Goal: Task Accomplishment & Management: Complete application form

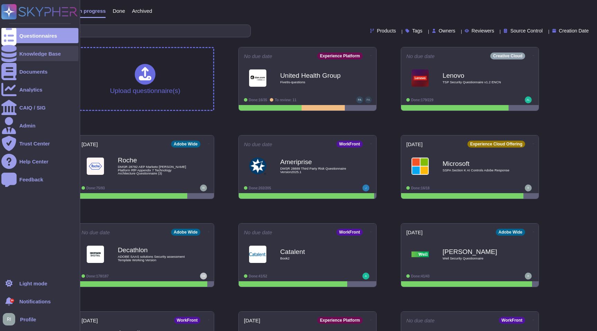
click at [27, 52] on div "Knowledge Base" at bounding box center [39, 53] width 41 height 5
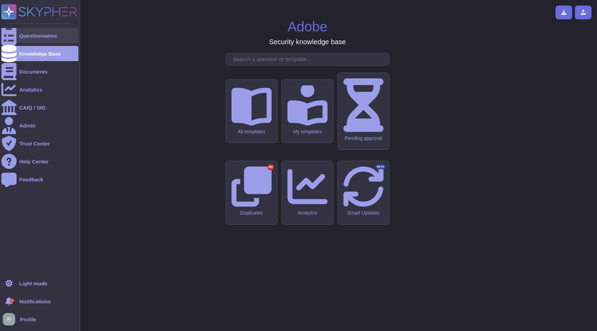
click at [36, 30] on div "Questionnaires" at bounding box center [39, 35] width 77 height 15
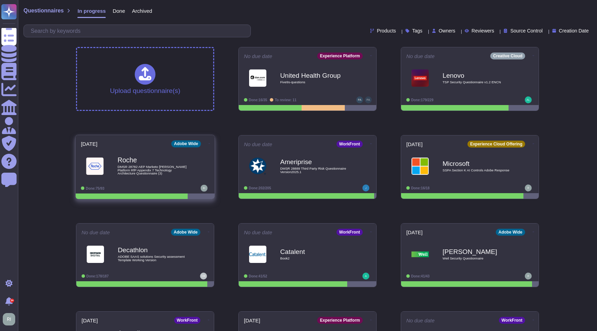
click at [160, 164] on div "Roche DMSR 28782 AEP Marketo [PERSON_NAME] Platform RfP Appendix 7 Technology A…" at bounding box center [152, 166] width 70 height 28
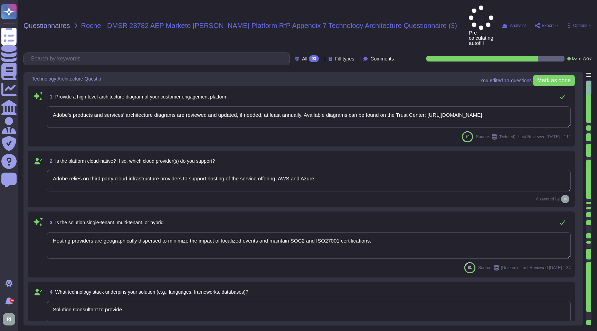
type textarea "Adobe's products and services' architecture diagrams are reviewed and updated, …"
type textarea "Adobe relies on third party cloud infrastructure providers to support hosting o…"
type textarea "Hosting providers are geographically dispersed to minimize the impact of locali…"
type textarea "Solution Consultant to provide"
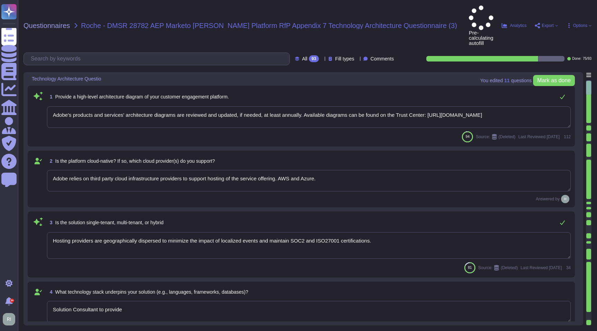
type textarea "Main hosting location is defined by the customer and chosen from the available …"
type textarea "Solution Consultant to provide"
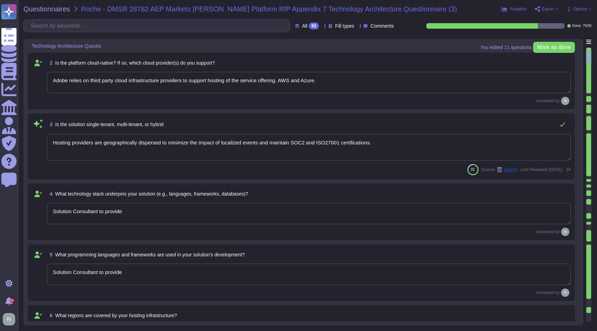
type textarea "Adobe Marketo and Adobe Experience Platform support multiple integration patter…"
type textarea "."
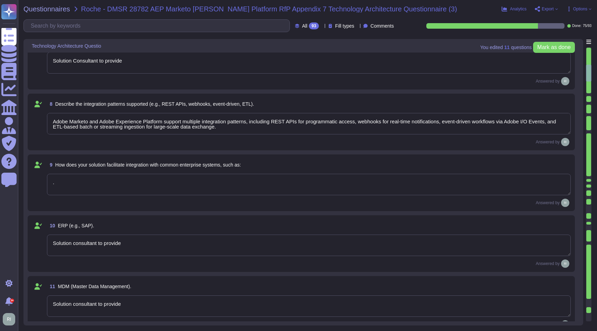
type textarea "Solution consultant to provide"
type textarea "OKTA, Azure ID can be integrated via Federated ID"
type textarea "Solution consultant to provide if applicable"
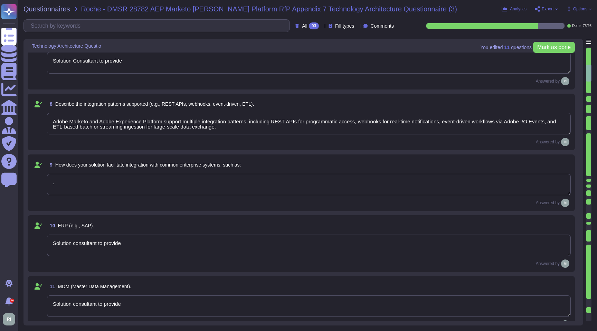
type textarea "Both Adobe Marketo Engage and Adobe Experience Platform (AEP) can integrate wit…"
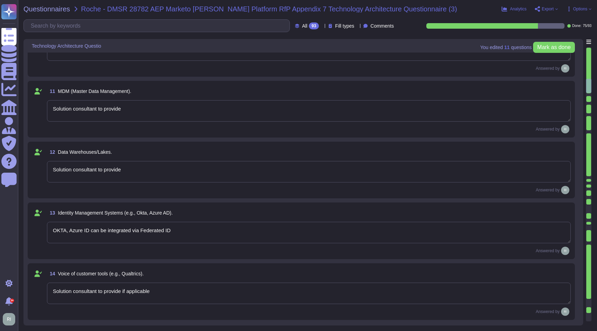
type textarea "The Adobe Privacy Policy describes the privacy practices across the organizatio…"
type textarea "Solution consultant to provide"
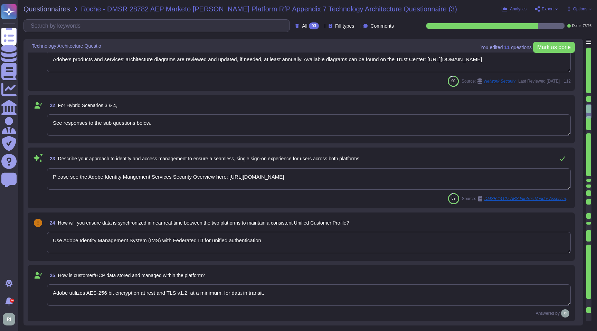
type textarea "Adobe Marketo Engage and Adobe Experience Platform (AEP) ensure secure integrat…"
type textarea "Adobe's products and services' architecture diagrams are reviewed and updated, …"
type textarea "See responses to the sub questions below."
type textarea "Please see the Adobe Identity Mangement Services Security Overview here: [URL][…"
type textarea "Use Adobe Identity Management System (IMS) with Federated ID for unified authen…"
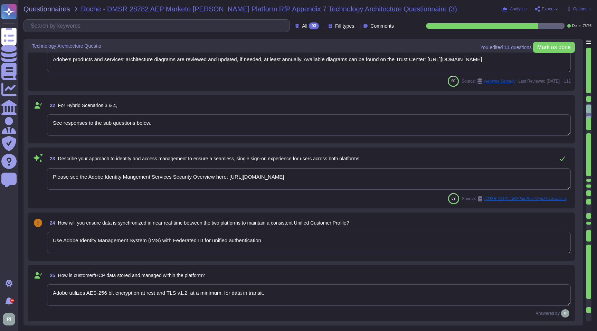
type textarea "Adobe utilizes AES-256 bit encryption at rest and TLS v1.2, at a minimum, for d…"
type textarea "Storage location is dependent upon implementation and is typically within the c…"
type textarea "Adobe complies with industry–accepted standards, regulations and certifications…"
type textarea "Systems that collect, store, process, transmit, dispose of data, accept network…"
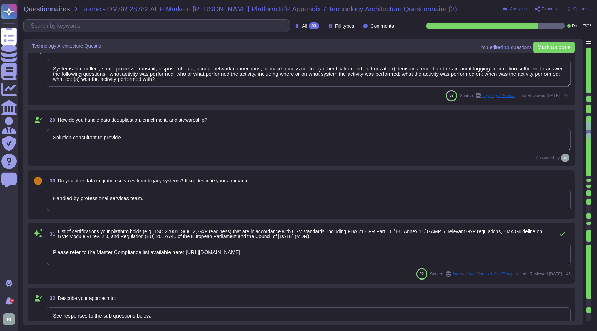
type textarea "Solution consultant to provide"
type textarea "Handled by professional services team."
type textarea "Please refer to the Master Compliance list available here: [URL][DOMAIN_NAME]"
type textarea "See responses to the sub questions below."
type textarea "Lorem'i dolorsitametco adipisc elitsedd eius-tempo incidi. Utlaboree dol magnaa…"
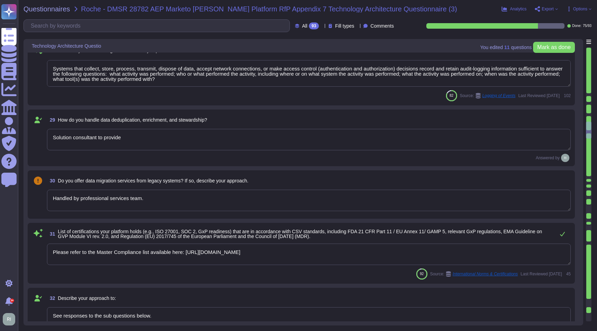
type textarea "Adobe utilizes AES-256 bit encryption at rest and TLS v1.2 or higher for data i…"
type textarea "Systems that collect, store, process, transmit, dispose of data, accept network…"
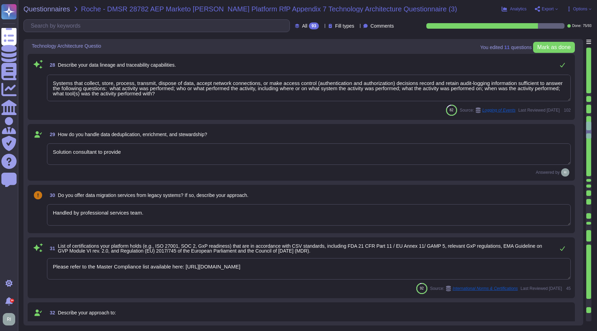
type textarea "Adobe utilizes AES-256 bit encryption at rest and TLS v1.2, at a minimum, for d…"
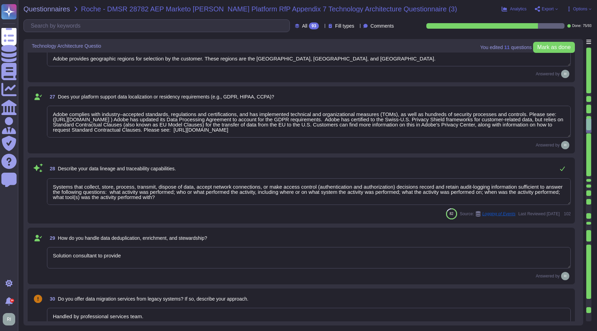
type textarea "Please see the Adobe Identity Mangement Services Security Overview here: [URL][…"
type textarea "Use Adobe Identity Management System (IMS) with Federated ID for unified authen…"
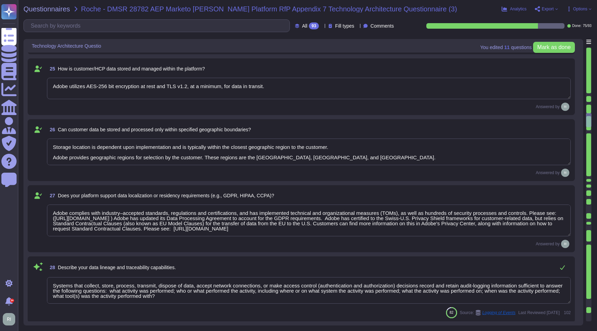
type textarea "See responses to the sub questions below."
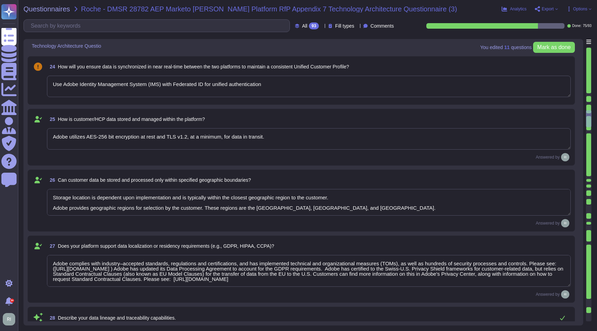
type textarea "Adobe's products and services' architecture diagrams are reviewed and updated, …"
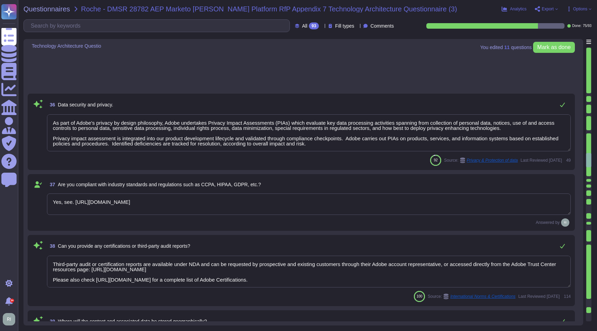
type textarea "Yes, see. [URL][DOMAIN_NAME]"
type textarea "Third-party audit or certification reports are available under NDA and can be r…"
type textarea "Storage location is dependent upon implementation and is normally determined du…"
type textarea "Lor Ipsumdol Sitametc Adip eli seddoeiusm temporinci utl etdolo mag aliquaenim …"
type textarea "Adobe does not share the full results of a Penetration Test. The Security Testi…"
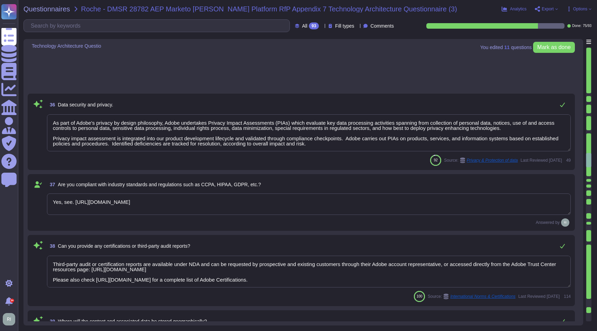
type textarea "The Adobe Service Commitments page describes Adobe’s service availability for t…"
type textarea "Solution consultant or account team to provide."
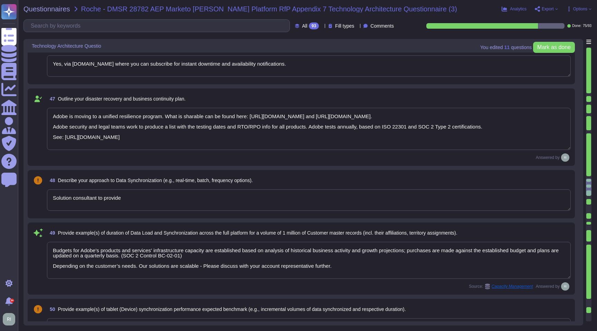
type textarea "New Relic provides Adobe tools to help monitor overall software infrastructure …"
type textarea "Yes, via [DOMAIN_NAME] where you can subscribe for instant downtime and availab…"
type textarea "Adobe is moving to a unified resilience program. What is sharable can be found …"
type textarea "Solution consultant to provide"
type textarea "Budgets for Adobe's products and services' infrastructure capacity are establis…"
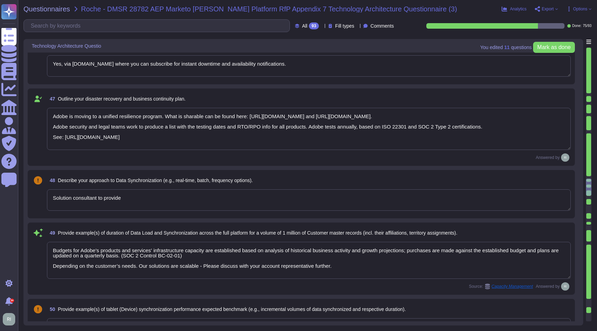
type textarea "Solution consultant to provide."
type textarea "Yes"
type textarea "Adobe Artificial Intelligence offerings go through Adobe's responsible AI Ethic…"
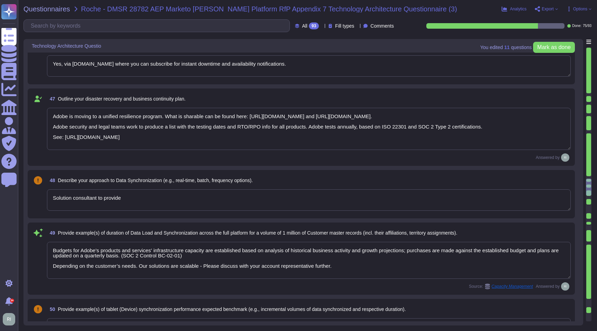
type textarea "Adobe has deployed governance processes to evaluate and track the performance o…"
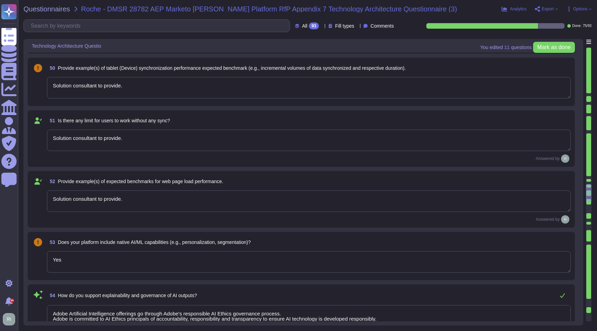
type textarea "Solution consultant to provide."
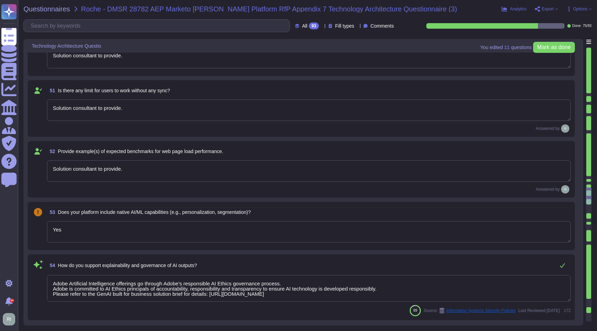
type textarea "Adobe does not use any customer data to train or fine-tune the Azure OpenAI ser…"
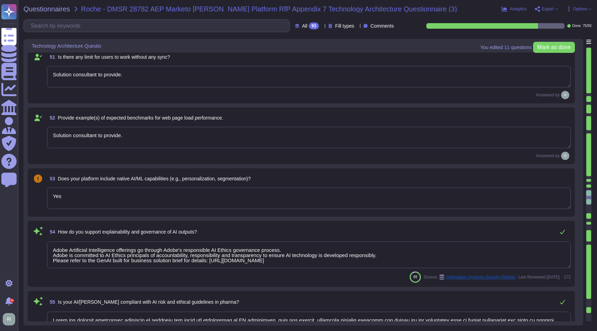
type textarea "The recovery time objectives (RTO) and recovery point objectives (RPO) identifi…"
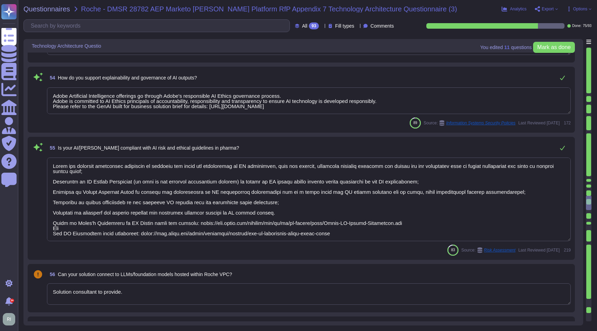
type textarea "Quality and integrity monitoring is ensured via encryption of supplied data to …"
type textarea "For customers with an AI Assistant for Acrobat add-on subscription, this sectio…"
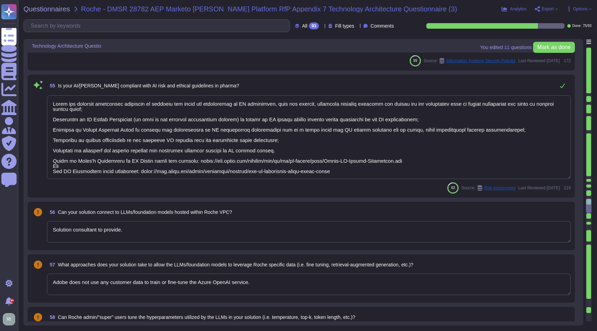
scroll to position [1, 0]
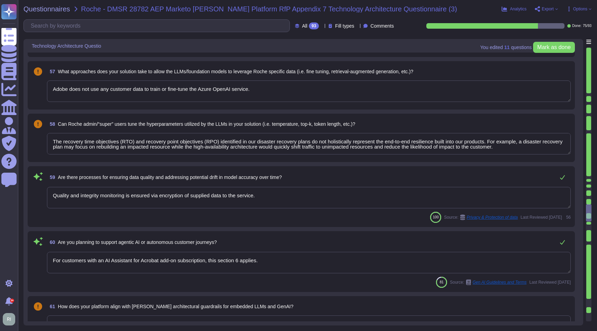
type textarea "Currently, Adobe leverages the Azure Open AI (AOAI) service for text-to-text ge…"
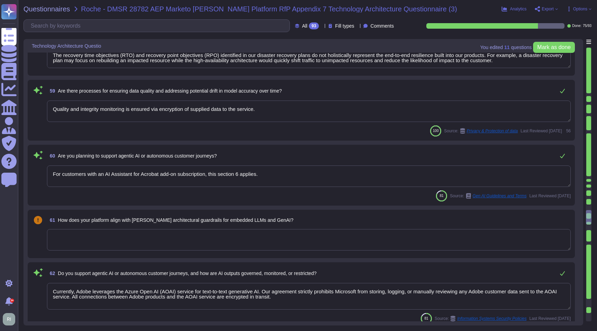
type textarea "Solution consultant to provide"
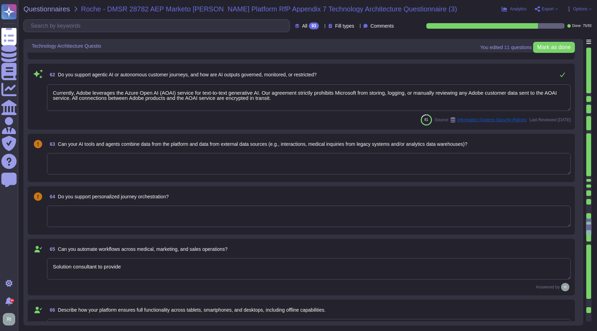
type textarea "Please refer to the online help section for information relating to the AGA and…"
type textarea "Please speak with your Adobe representative for more information regarding cust…"
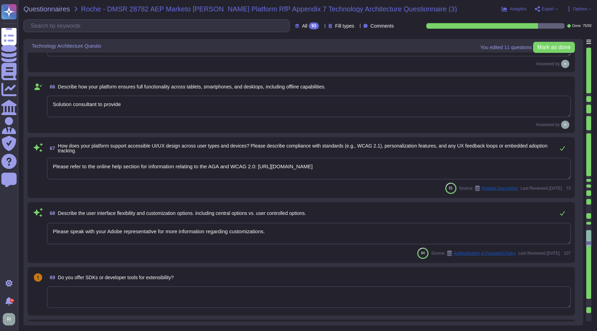
type textarea "No"
type textarea "Database clusters are replicated asynchronously between primary and secondary w…"
type textarea "Lor Ipsum Dolorsi Ametconse (ADI) el s doeiusmod temporinci utlaboree, dolorema…"
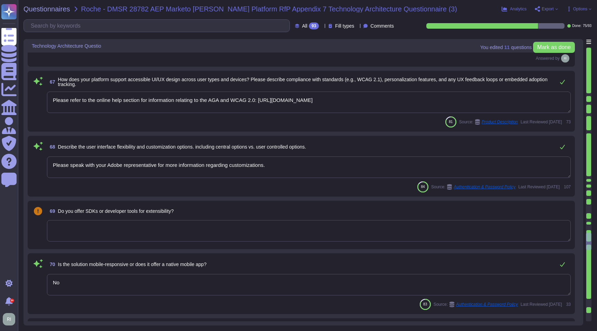
type textarea "Adobe uses GlobalProtect for our VPN."
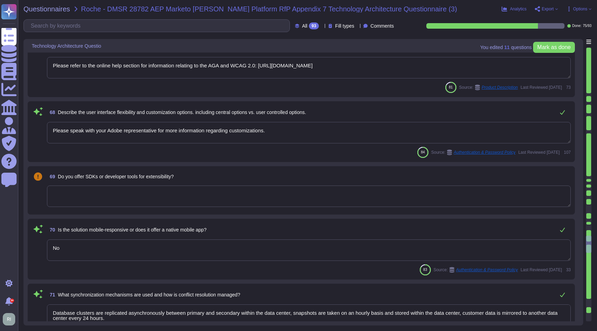
type textarea "Security patches must be applied according to the timelines and severity level …"
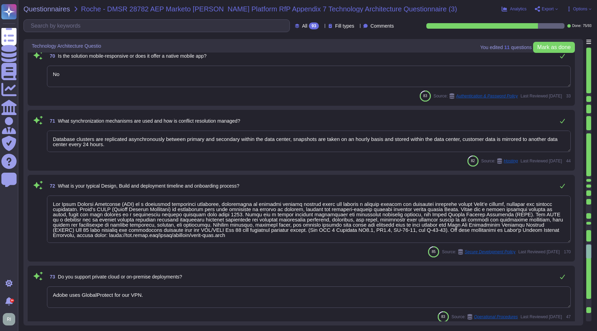
type textarea "CrowdStrike is continuously updating their behaviour tracking, and new activiti…"
type textarea "Lor Ipsum Dolorsi Ametconse (ADI) el s doeiusmod temporinci utlaboree, dolorema…"
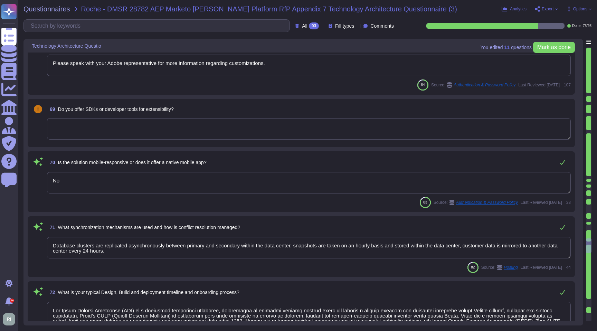
type textarea "Solution consultant to provide"
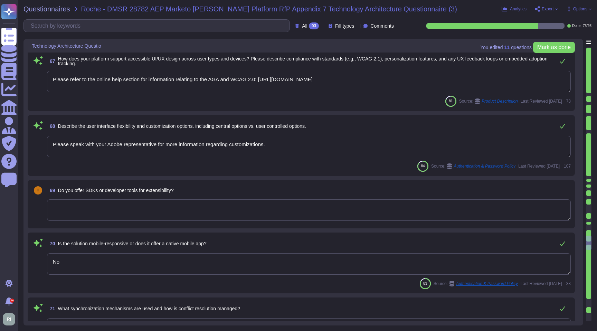
type textarea "Solution consultant to provide"
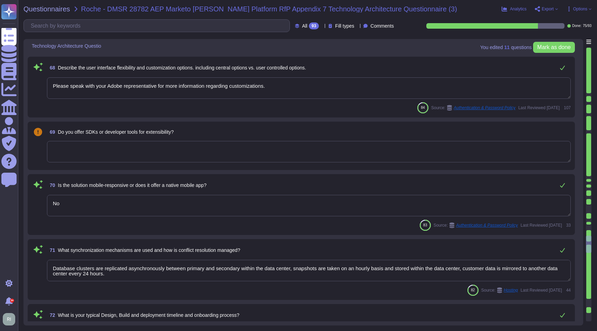
type textarea "Security patches must be applied according to the timelines and severity level …"
click at [161, 146] on textarea at bounding box center [308, 151] width 523 height 21
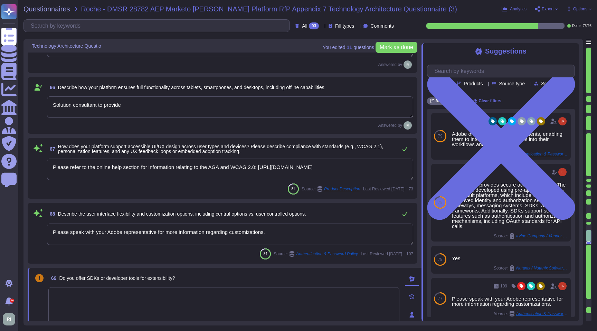
type textarea "Currently, Adobe leverages the Azure Open AI (AOAI) service for text-to-text ge…"
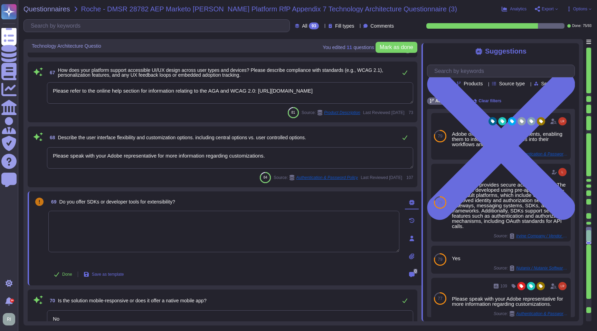
scroll to position [4028, 0]
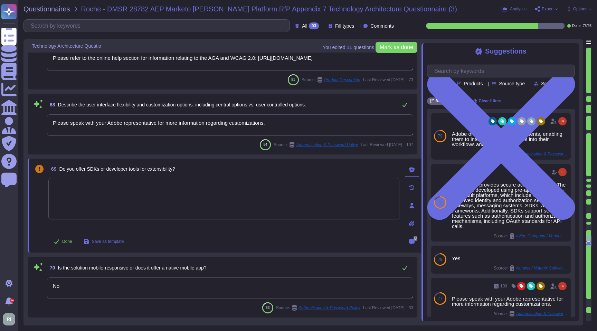
type textarea "Lor Ipsum Dolorsi Ametconse (ADI) el s doeiusmod temporinci utlaboree, dolorema…"
type textarea "Adobe uses GlobalProtect for our VPN."
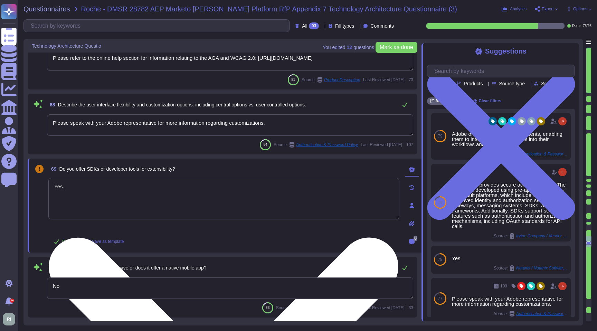
click at [151, 193] on textarea "Yes." at bounding box center [223, 198] width 351 height 41
paste textarea "[URL][DOMAIN_NAME]"
type textarea "Yes. [URL][DOMAIN_NAME]"
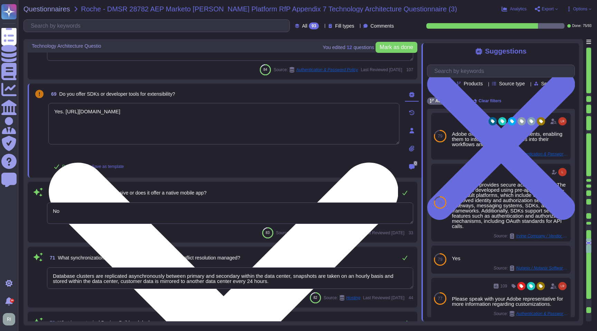
type textarea "Security patches must be applied according to the timelines and severity level …"
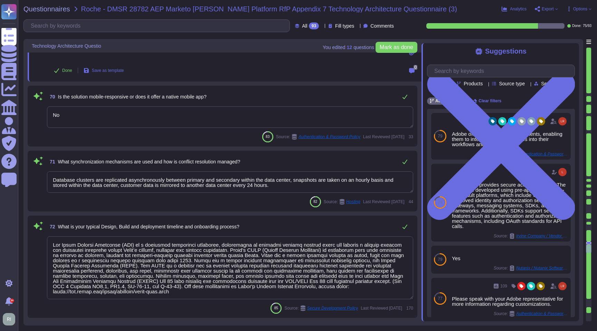
type textarea "CrowdStrike is continuously updating their behaviour tracking, and new activiti…"
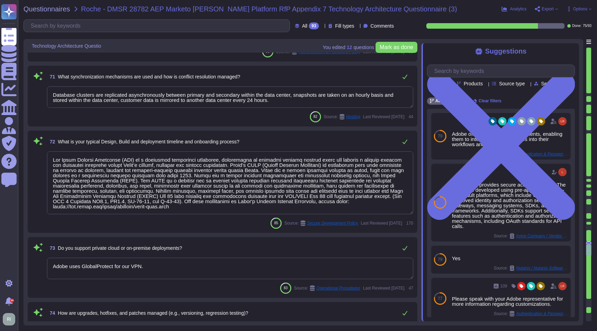
type textarea "Yes. [URL][DOMAIN_NAME]"
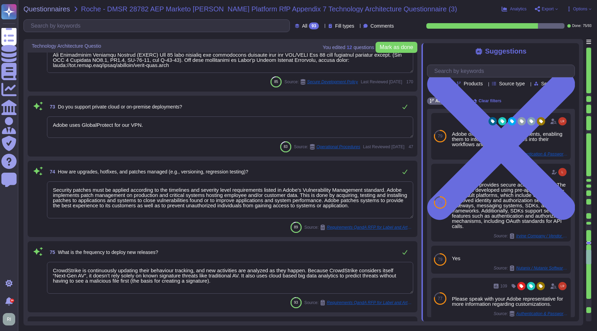
type textarea "Lor Ipsum Dolorsi Ametconse (ADI) el s doeiusmod temporinci utlaboree, dolorema…"
type textarea "Changes are service wide and release notes are posted in a central location."
type textarea "This is handled by each product team. Please see [URL][DOMAIN_NAME]"
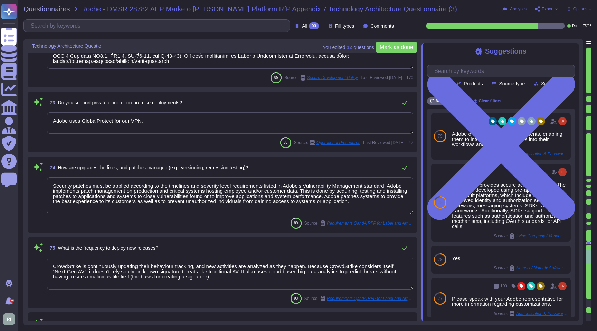
scroll to position [1, 0]
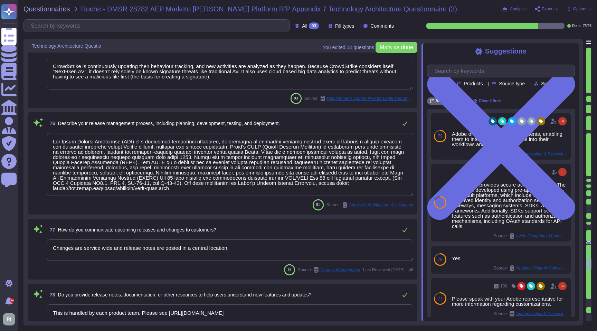
type textarea "As the solution is a SAAS, upgrades to new versions are non-optional and system…"
type textarea "A systematic approach to managing change is followed where changes are reviewed…"
type textarea "All this is a preferred SCM [DOMAIN_NAME][URL] with SSO connected to Okta. All …"
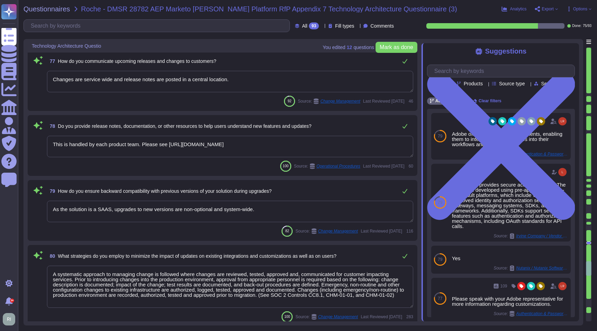
type textarea "Adobe maintains segmented development and production environments for DPS, usin…"
type textarea "Another key requirement was that the new approach needed to leverage Adobe’s ex…"
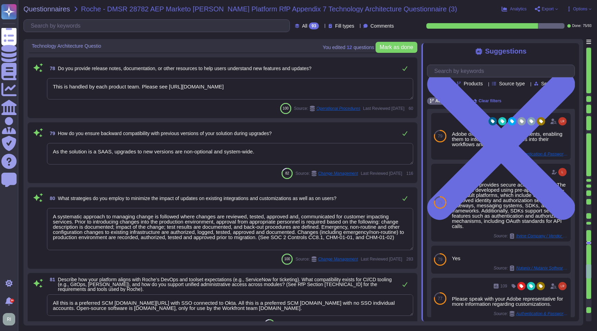
type textarea "See responses to the sub questions below."
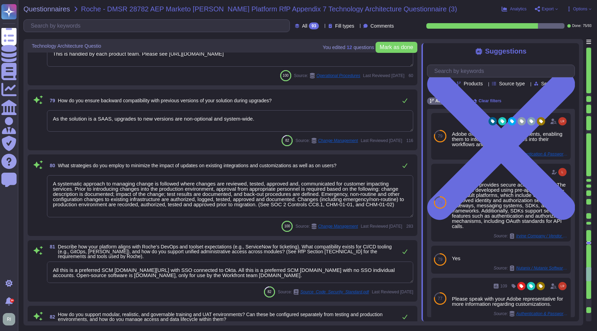
type textarea "Single Host – This is the simplest orchestration method."
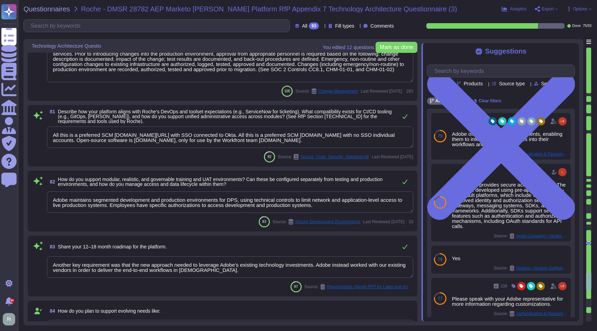
type textarea "Gateway provides storage for customer video assets and processing using applica…"
type textarea "Adobe customers tend to seek support in a variety of ways, for example, by phon…"
type textarea "Website: [DOMAIN_NAME] Facebook: [DOMAIN_NAME][URL] Twitter: [URL][DOMAIN_NAME]…"
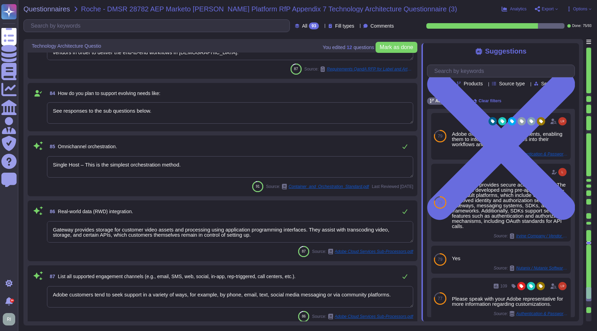
type textarea "Channels to Identify and Report within Adobe"
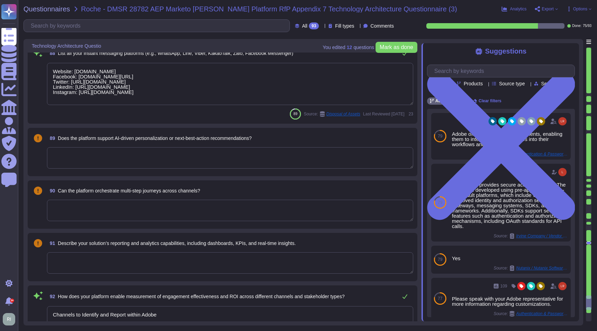
type textarea "Please speak with your Adobe representative for more information regarding cust…"
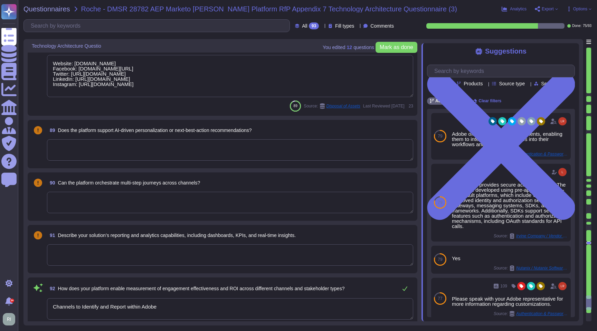
scroll to position [5450, 0]
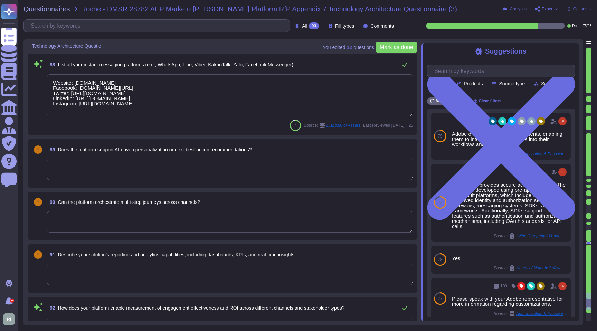
type textarea "Single Host – This is the simplest orchestration method."
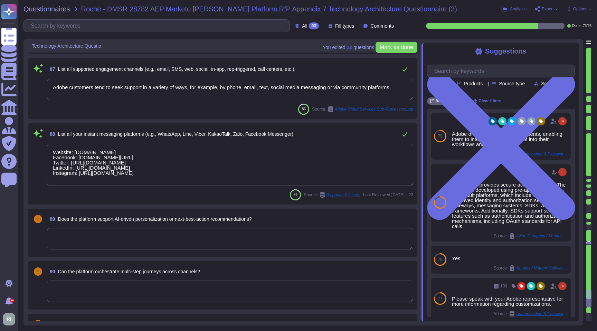
scroll to position [5361, 0]
type textarea "See responses to the sub questions below."
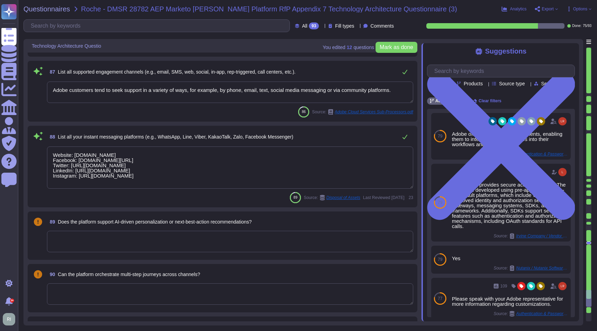
scroll to position [5359, 0]
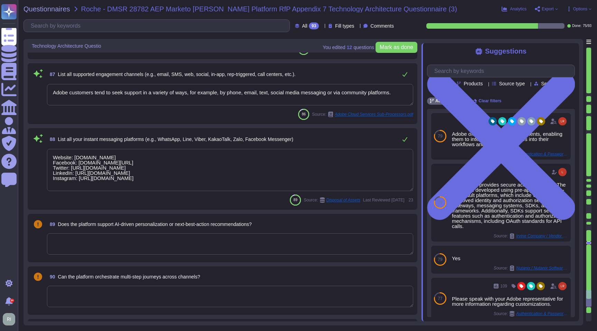
click at [184, 246] on textarea at bounding box center [230, 243] width 366 height 21
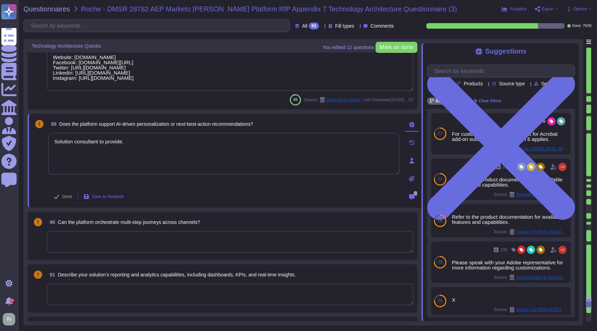
scroll to position [5495, 0]
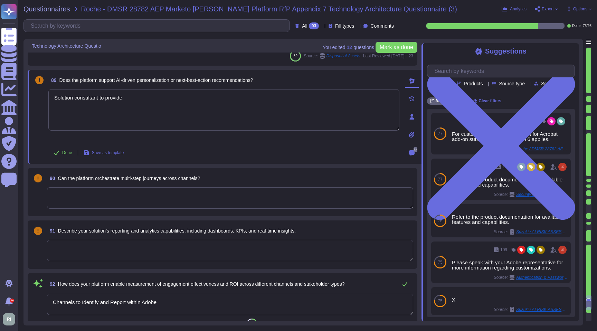
type textarea "Solution consultant to provide."
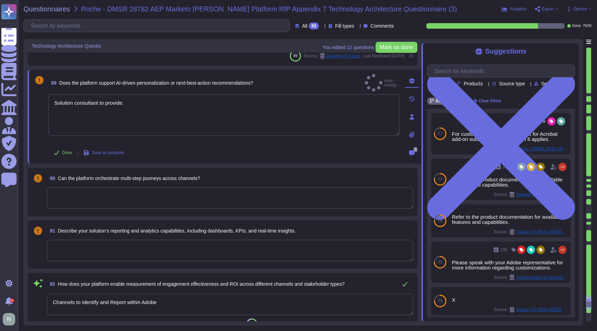
click at [148, 195] on textarea at bounding box center [230, 197] width 366 height 21
paste textarea "Solution consultant to provide."
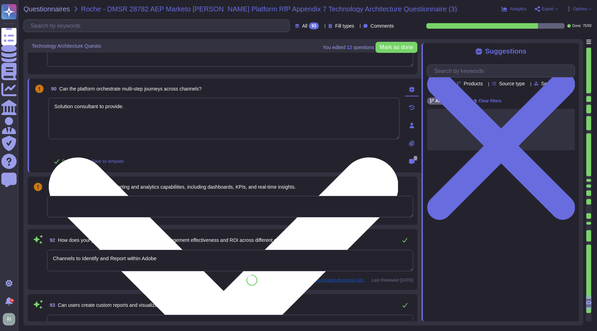
scroll to position [5566, 0]
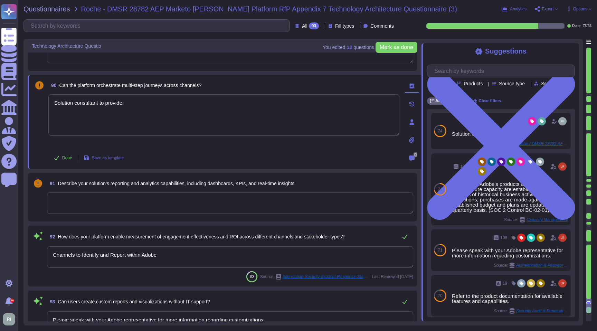
drag, startPoint x: 141, startPoint y: 95, endPoint x: 25, endPoint y: 91, distance: 116.1
click at [25, 91] on div "You edited 13 question s [PERSON_NAME] as done Technology Architecture Questio …" at bounding box center [302, 182] width 559 height 286
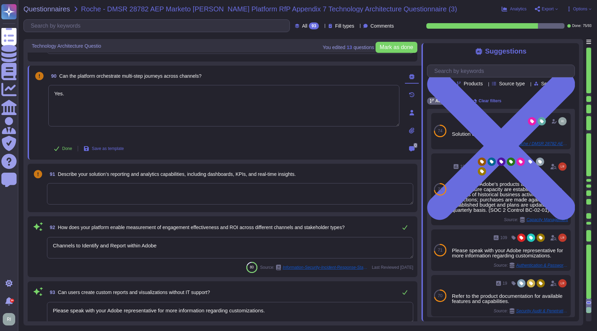
type textarea "Yes."
drag, startPoint x: 61, startPoint y: 74, endPoint x: 242, endPoint y: 79, distance: 181.0
click at [242, 79] on div "90 Can the platform orchestrate multi-step journeys across channels? Auto-savin…" at bounding box center [223, 79] width 351 height 18
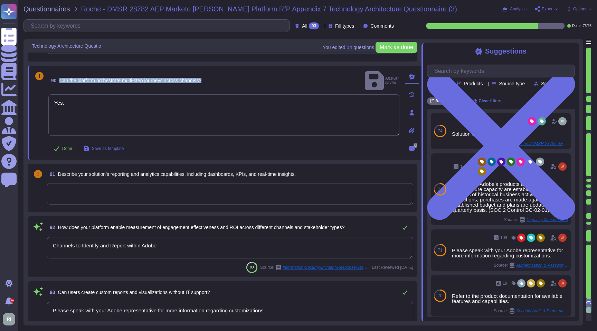
copy span "Can the platform orchestrate multi-step journeys across channels?"
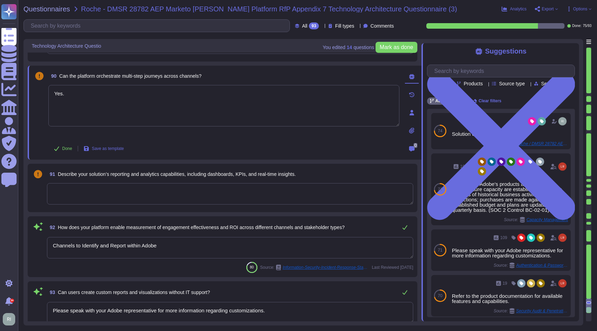
click at [120, 193] on textarea at bounding box center [230, 193] width 366 height 21
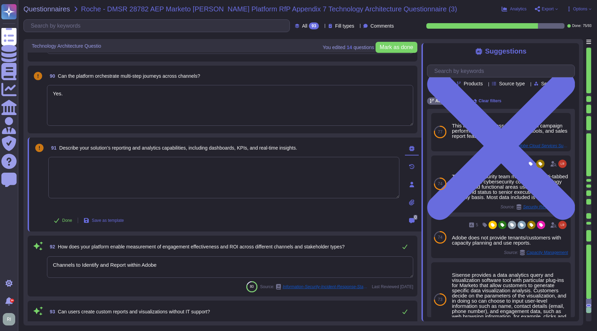
click at [175, 169] on textarea at bounding box center [223, 177] width 351 height 41
paste textarea "[URL][DOMAIN_NAME]"
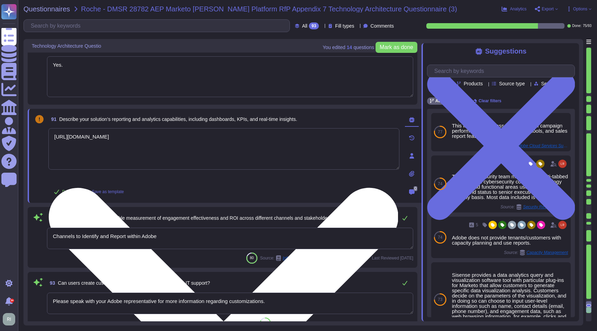
scroll to position [5602, 0]
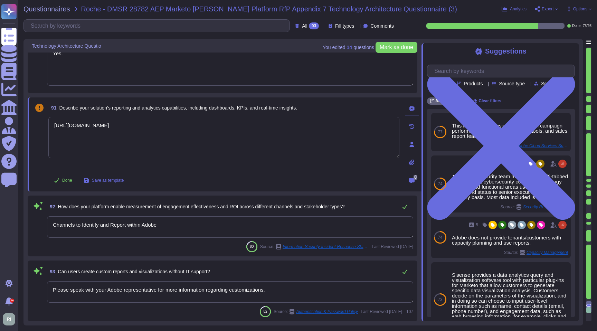
type textarea "[URL][DOMAIN_NAME]"
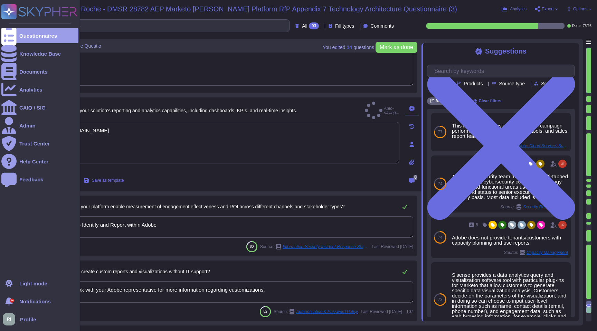
drag, startPoint x: 236, startPoint y: 221, endPoint x: 0, endPoint y: 221, distance: 235.8
click at [0, 221] on div "Questionnaires Knowledge Base Documents Analytics CAIQ / SIG Admin Trust Center…" at bounding box center [298, 165] width 597 height 331
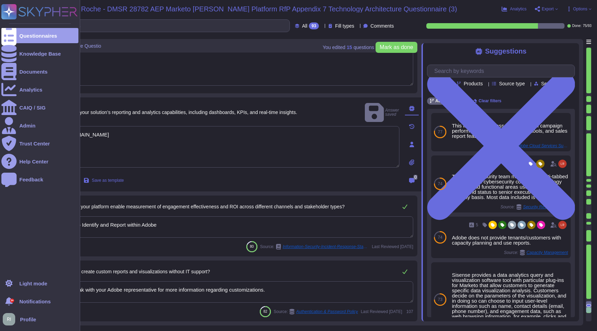
drag, startPoint x: 209, startPoint y: 227, endPoint x: 0, endPoint y: 219, distance: 209.3
click at [0, 219] on div "Questionnaires Knowledge Base Documents Analytics CAIQ / SIG Admin Trust Center…" at bounding box center [298, 165] width 597 height 331
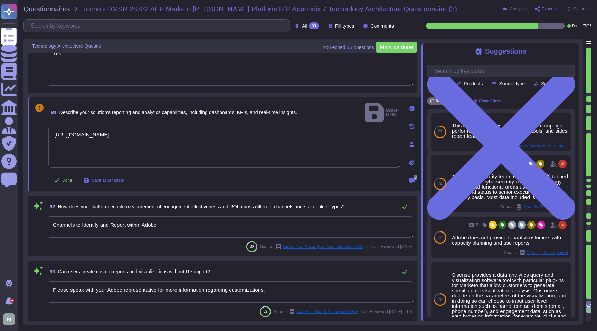
click at [171, 223] on textarea "Channels to Identify and Report within Adobe" at bounding box center [230, 226] width 366 height 21
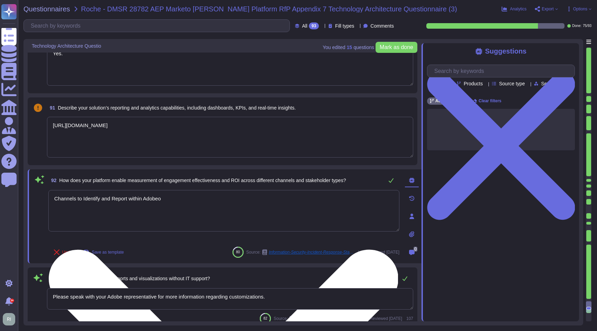
drag, startPoint x: 175, startPoint y: 227, endPoint x: 178, endPoint y: 217, distance: 10.3
click at [173, 226] on textarea "Channels to Identify and Report within Adobeo" at bounding box center [223, 210] width 351 height 41
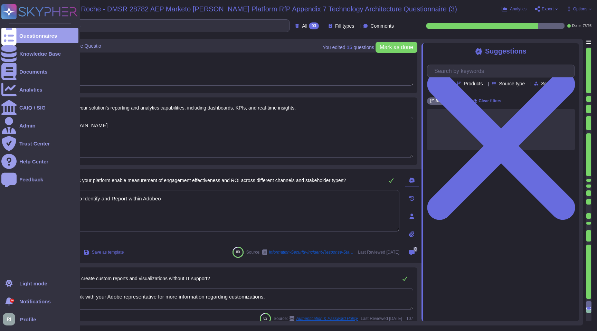
drag, startPoint x: 116, startPoint y: 201, endPoint x: 15, endPoint y: 200, distance: 100.8
click at [15, 200] on div "Questionnaires Knowledge Base Documents Analytics CAIQ / SIG Admin Trust Center…" at bounding box center [298, 165] width 597 height 331
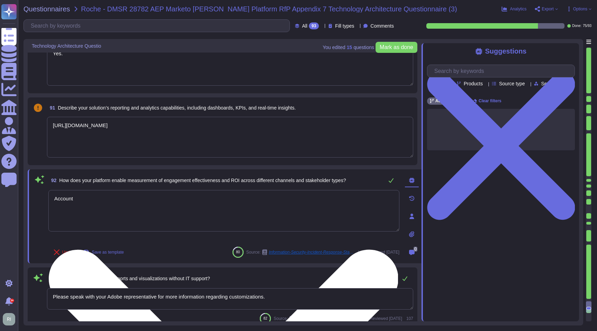
click at [131, 200] on textarea "Account" at bounding box center [223, 210] width 351 height 41
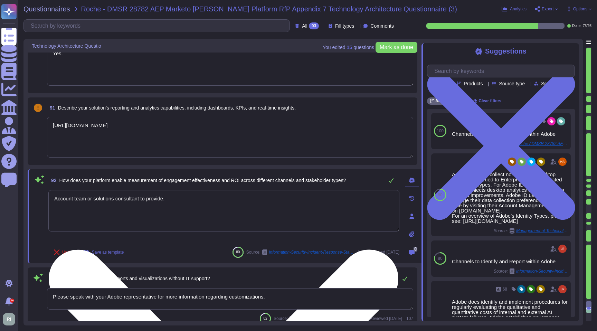
type textarea "Account team or solutions consultant to provide."
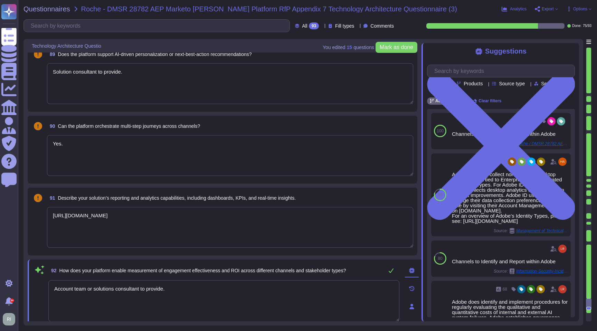
type textarea "Adobe customers tend to seek support in a variety of ways, for example, by phon…"
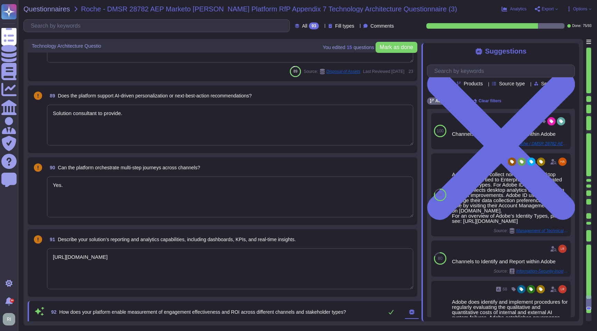
type textarea "Gateway provides storage for customer video assets and processing using applica…"
type textarea "Account team or solutions consultant to provide."
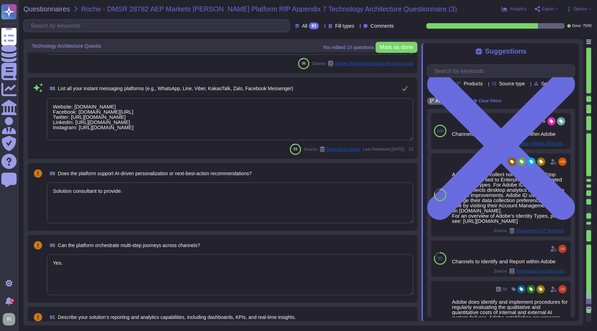
type textarea "Single Host – This is the simplest orchestration method."
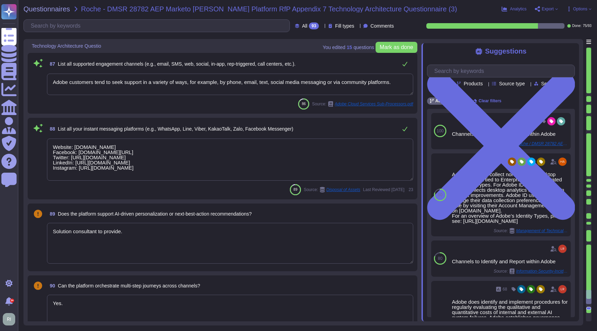
type textarea "See responses to the sub questions below."
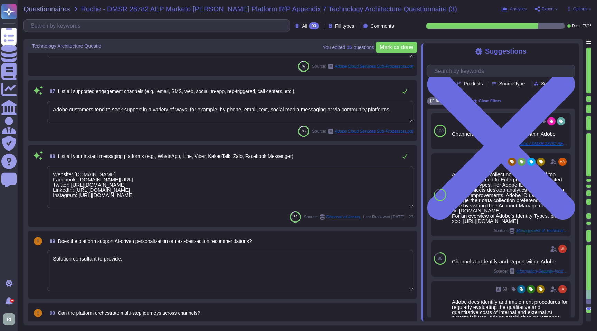
scroll to position [0, 0]
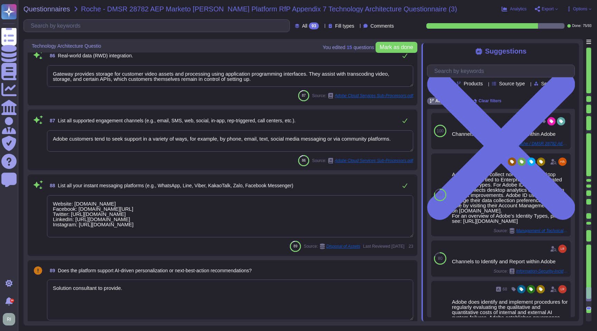
type textarea "Another key requirement was that the new approach needed to leverage Adobe’s ex…"
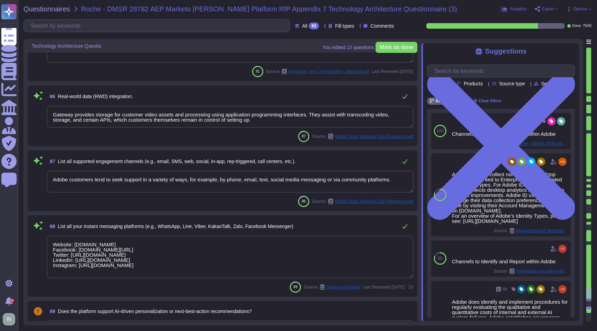
scroll to position [5276, 0]
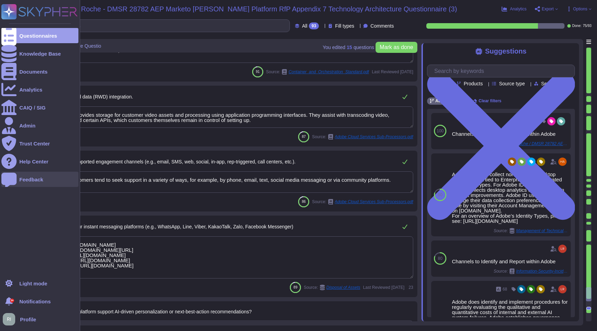
drag, startPoint x: 339, startPoint y: 175, endPoint x: 9, endPoint y: 175, distance: 329.7
click at [9, 175] on div "Questionnaires Knowledge Base Documents Analytics CAIQ / SIG Admin Trust Center…" at bounding box center [298, 165] width 597 height 331
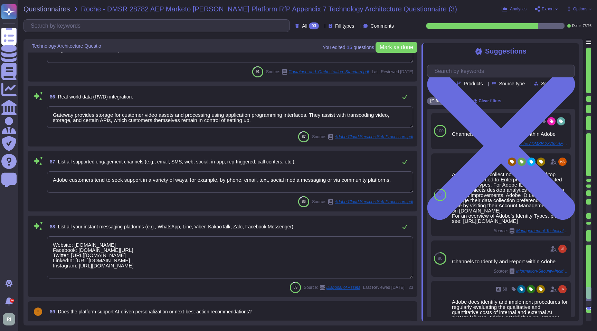
click at [195, 182] on textarea "Adobe customers tend to seek support in a variety of ways, for example, by phon…" at bounding box center [230, 181] width 366 height 21
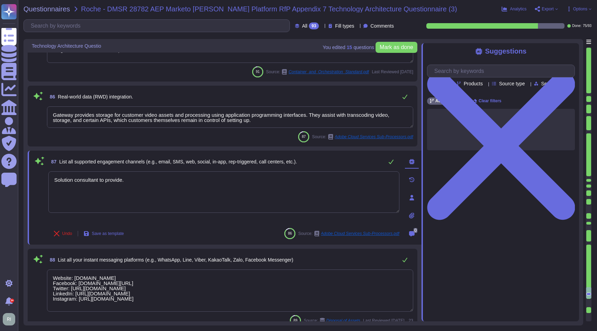
type textarea "Solution consultant to provide."
click at [149, 120] on textarea "Gateway provides storage for customer video assets and processing using applica…" at bounding box center [230, 116] width 366 height 21
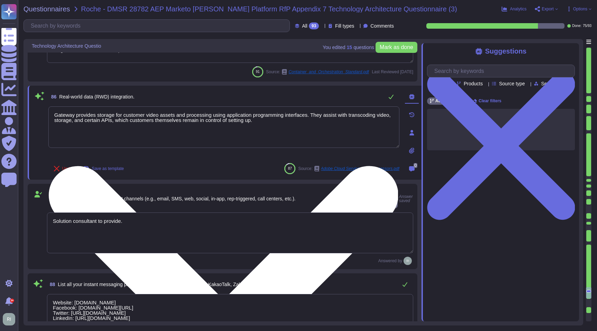
drag, startPoint x: 307, startPoint y: 125, endPoint x: 50, endPoint y: 116, distance: 256.6
click at [50, 116] on textarea "Gateway provides storage for customer video assets and processing using applica…" at bounding box center [223, 126] width 351 height 41
paste textarea "Solution consultant to provide."
type textarea "Solution consultant to provide."
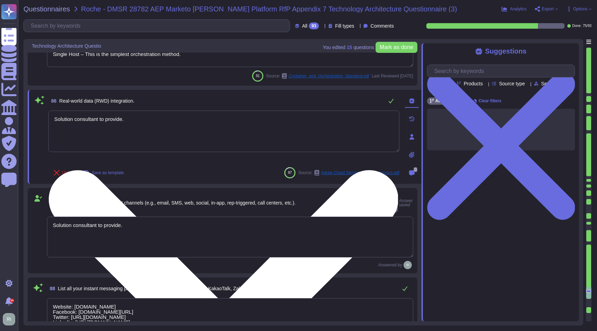
type textarea "Adobe maintains segmented development and production environments for DPS, usin…"
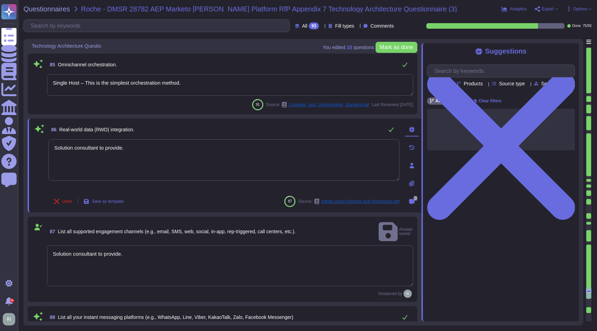
scroll to position [5187, 0]
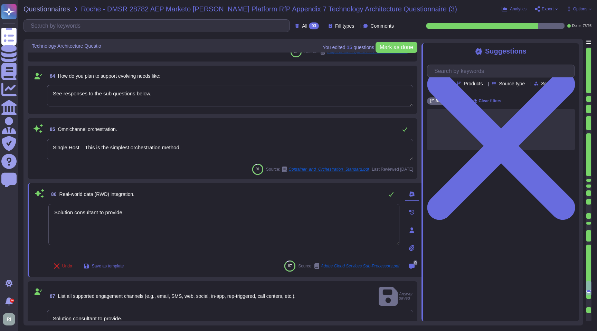
type textarea "All this is a preferred SCM [DOMAIN_NAME][URL] with SSO connected to Okta. All …"
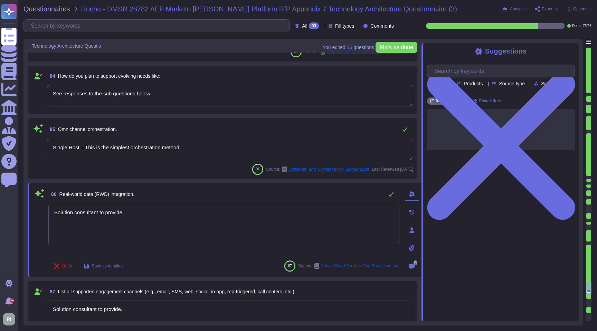
type textarea "Solution consultant to provide."
drag, startPoint x: 149, startPoint y: 148, endPoint x: 39, endPoint y: 146, distance: 110.1
click at [39, 146] on div "85 Omnichannel orchestration. Single Host – This is the simplest orchestration …" at bounding box center [222, 148] width 381 height 52
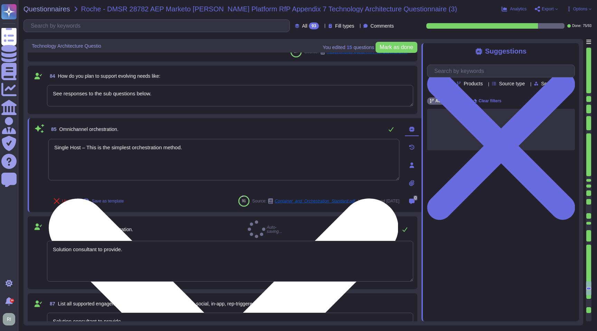
paste textarea "olution consultant to provide."
type textarea "Solution consultant to provide."
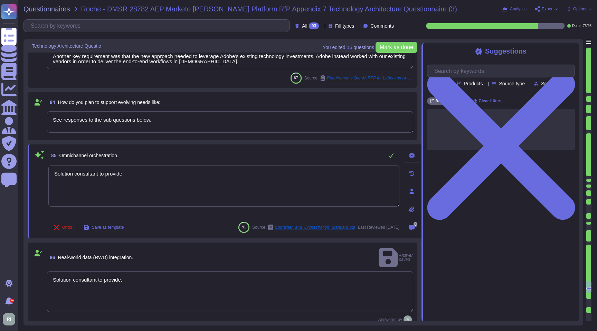
scroll to position [5158, 0]
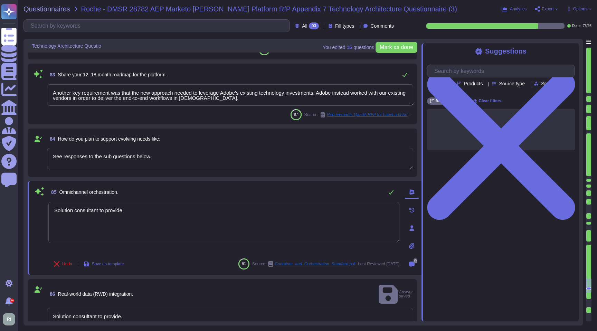
type textarea "A systematic approach to managing change is followed where changes are reviewed…"
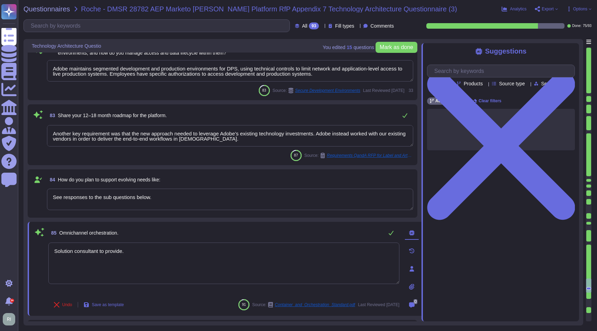
scroll to position [5079, 0]
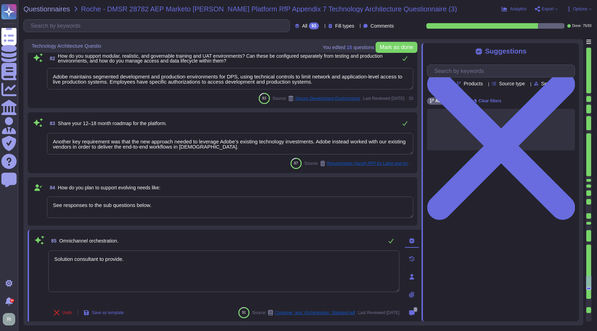
type textarea "Solution consultant to provide."
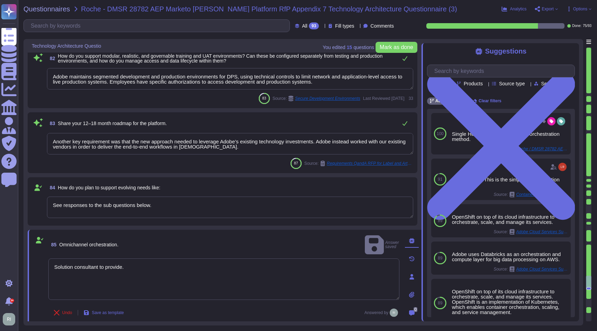
drag, startPoint x: 207, startPoint y: 147, endPoint x: 37, endPoint y: 138, distance: 170.4
click at [37, 138] on div "83 Share your 12–18 month roadmap for the platform. Another key requirement was…" at bounding box center [222, 142] width 381 height 52
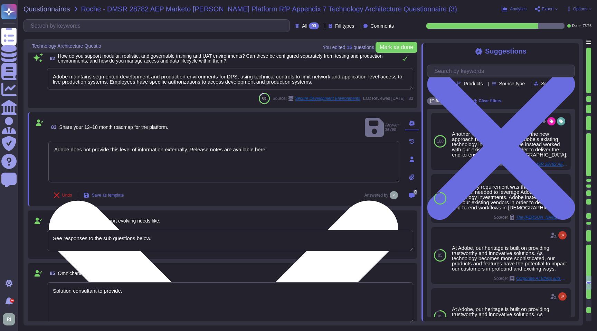
click at [317, 144] on textarea "Adobe does not provide this level of information externally. Release notes are …" at bounding box center [223, 161] width 351 height 41
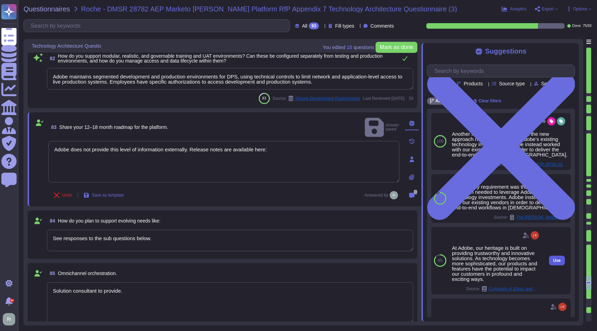
click at [553, 260] on span "Use" at bounding box center [557, 260] width 8 height 4
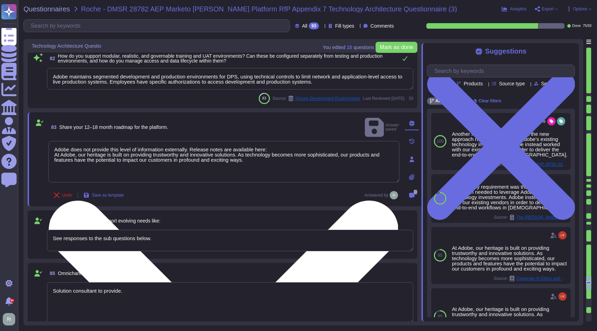
click at [323, 141] on textarea "Adobe does not provide this level of information externally. Release notes are …" at bounding box center [223, 161] width 351 height 41
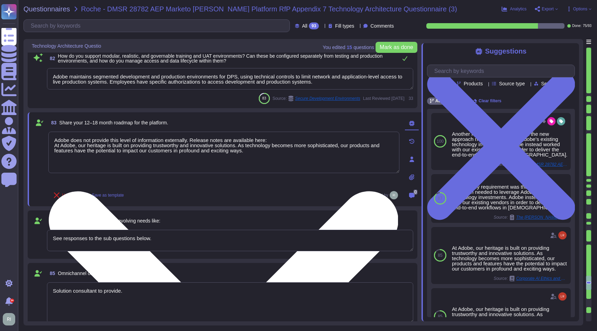
paste textarea "[URL][DOMAIN_NAME]"
type textarea "Adobe does not provide this level of information externally. Release notes are …"
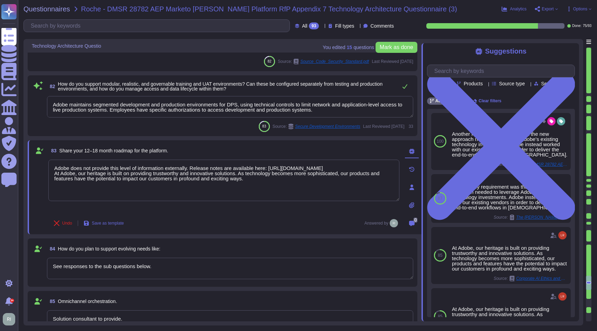
scroll to position [5049, 0]
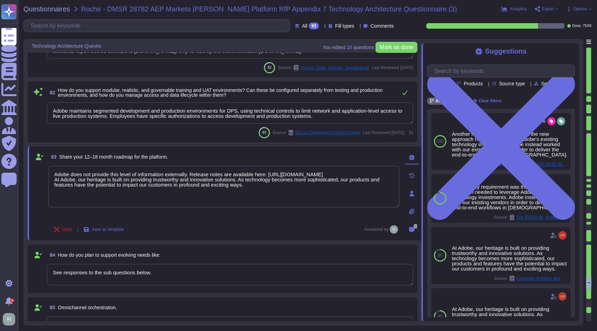
type textarea "As the solution is a SAAS, upgrades to new versions are non-optional and system…"
type textarea "Adobe does not provide this level of information externally. Release notes are …"
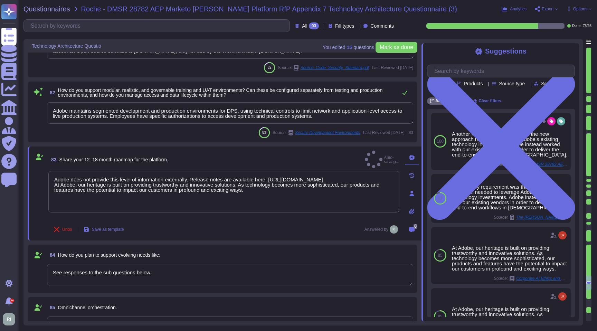
drag, startPoint x: 239, startPoint y: 110, endPoint x: 222, endPoint y: 110, distance: 16.2
click at [222, 110] on textarea "Adobe maintains segmented development and production environments for DPS, usin…" at bounding box center [230, 112] width 366 height 21
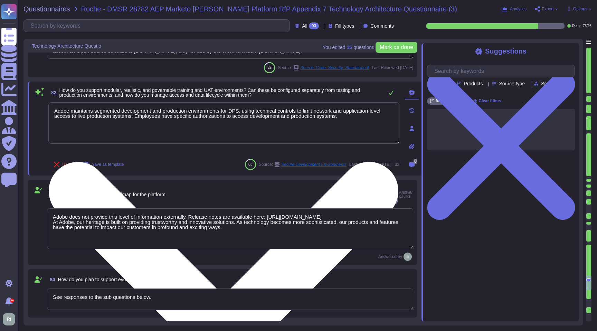
type textarea "Adobe maintains segmented development and production environments, using techni…"
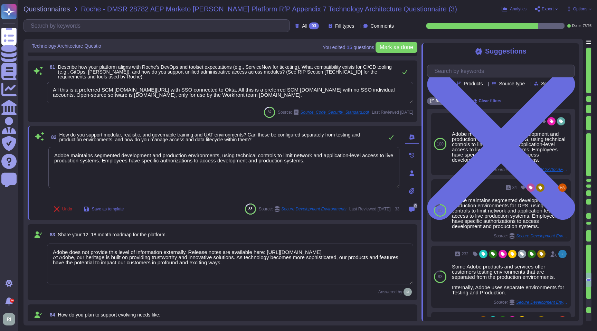
scroll to position [0, 0]
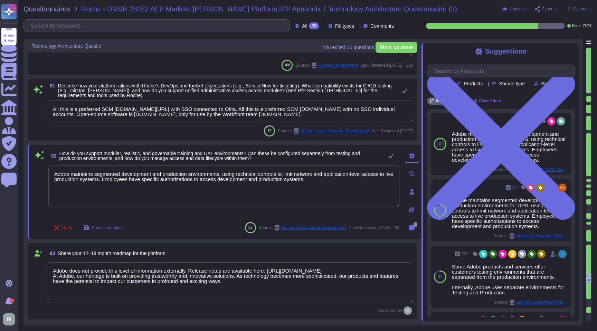
type textarea "This is handled by each product team. Please see [URL][DOMAIN_NAME]"
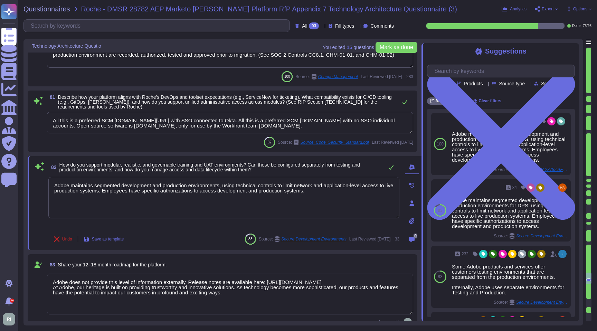
scroll to position [4972, 0]
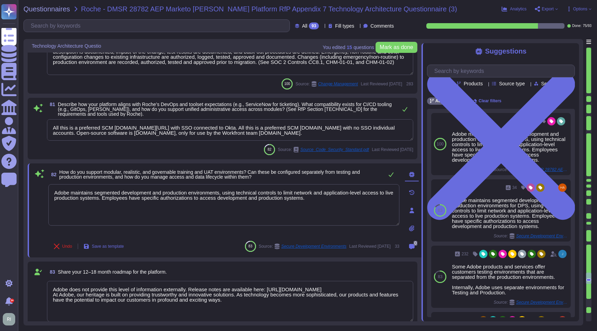
type textarea "Adobe maintains segmented development and production environments, using techni…"
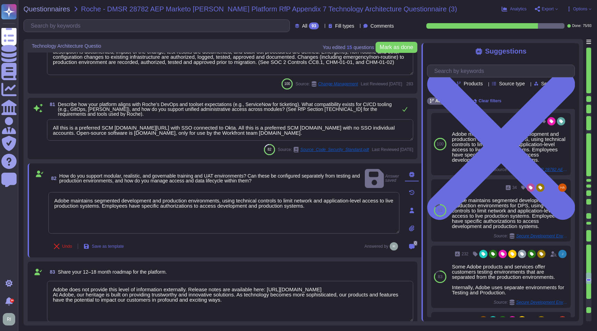
drag, startPoint x: 359, startPoint y: 133, endPoint x: 53, endPoint y: 125, distance: 306.7
click at [53, 125] on textarea "All this is a preferred SCM [DOMAIN_NAME][URL] with SSO connected to Okta. All …" at bounding box center [230, 129] width 366 height 21
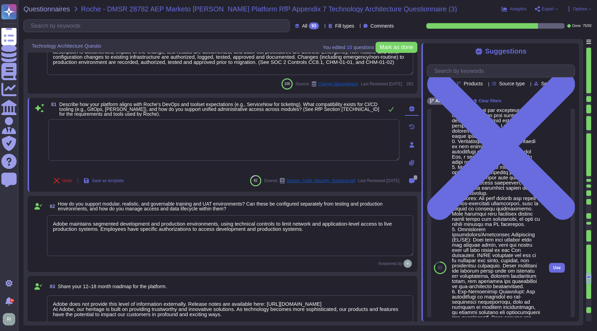
scroll to position [211, 0]
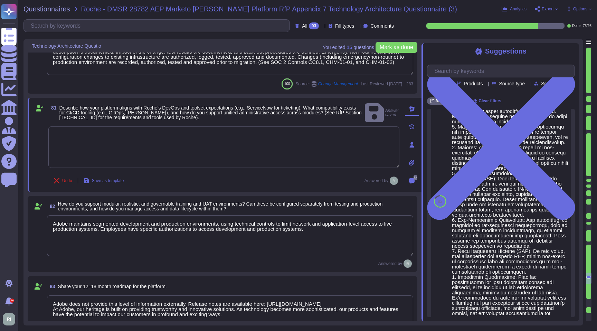
click at [224, 132] on textarea at bounding box center [223, 146] width 351 height 41
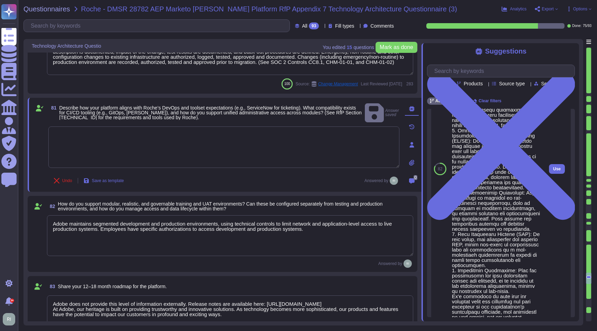
scroll to position [329, 0]
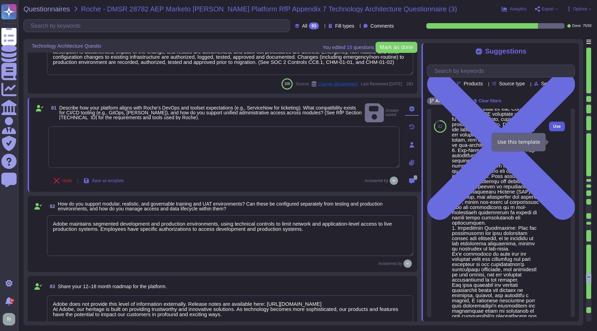
click at [558, 128] on span "Use" at bounding box center [557, 126] width 8 height 4
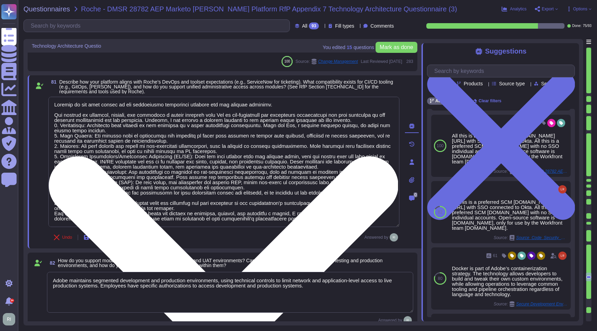
scroll to position [4999, 0]
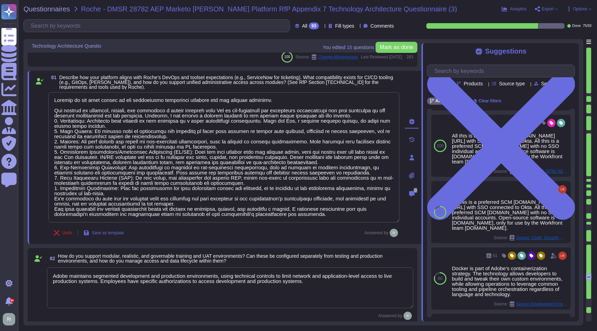
drag, startPoint x: 326, startPoint y: 215, endPoint x: 26, endPoint y: 208, distance: 299.4
click at [26, 208] on div "You edited 15 question s [PERSON_NAME] as done Technology Architecture Questio …" at bounding box center [302, 182] width 559 height 286
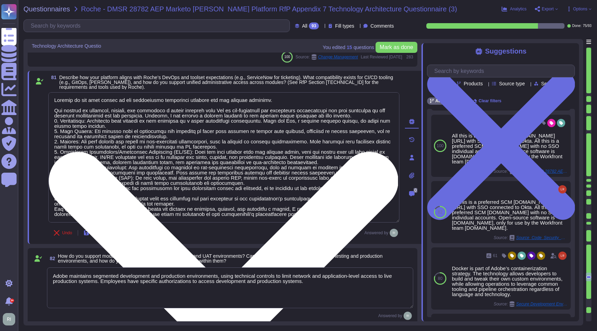
drag, startPoint x: 227, startPoint y: 210, endPoint x: 246, endPoint y: 211, distance: 18.3
click at [227, 210] on textarea at bounding box center [223, 157] width 351 height 130
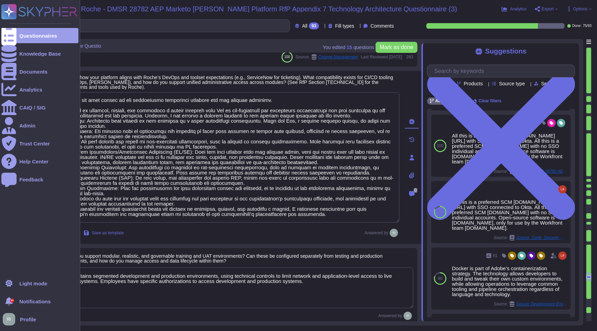
drag, startPoint x: 277, startPoint y: 210, endPoint x: 11, endPoint y: 210, distance: 265.8
click at [11, 210] on div "Questionnaires Knowledge Base Documents Analytics CAIQ / SIG Admin Trust Center…" at bounding box center [298, 165] width 597 height 331
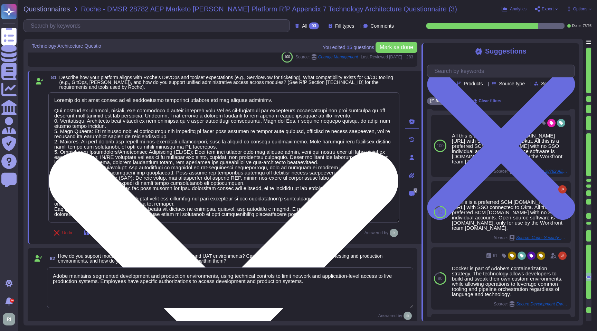
paste textarea "[URL][DOMAIN_NAME]"
type textarea "Clients do not have access to the development operations workflow for the servi…"
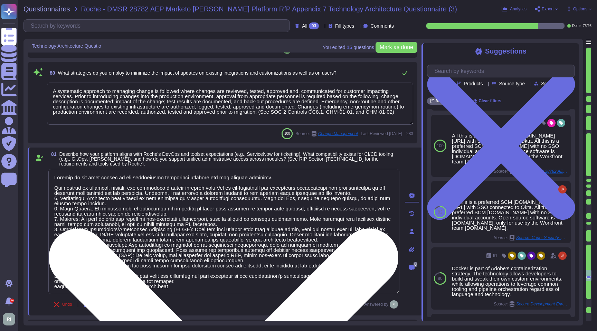
type textarea "Changes are service wide and release notes are posted in a central location."
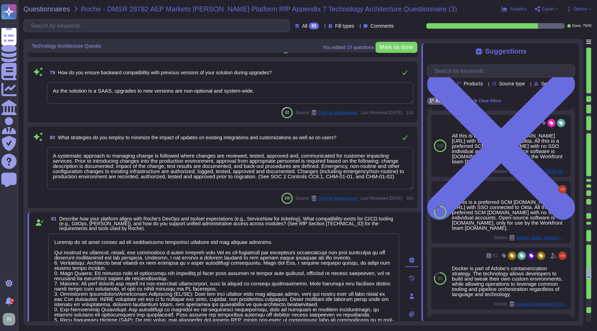
type textarea "Lor Ipsum Dolorsi Ametconse (ADI) el s doeiusmod temporinci utlaboree, dolorema…"
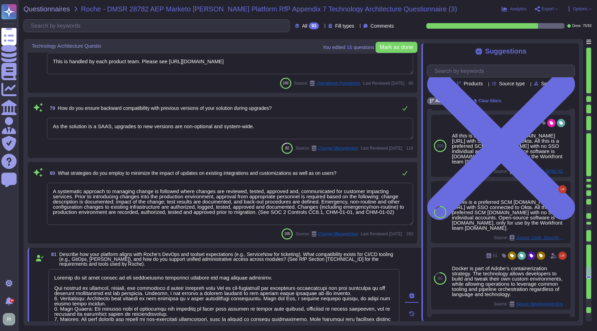
scroll to position [4819, 0]
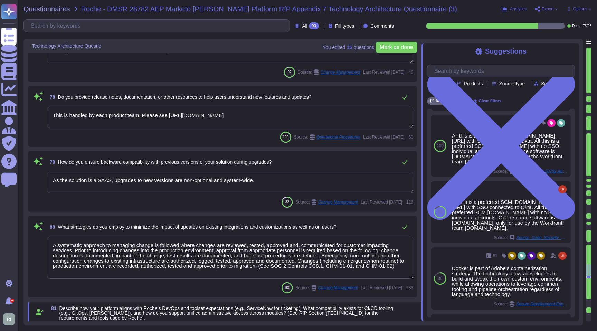
type textarea "CrowdStrike is continuously updating their behaviour tracking, and new activiti…"
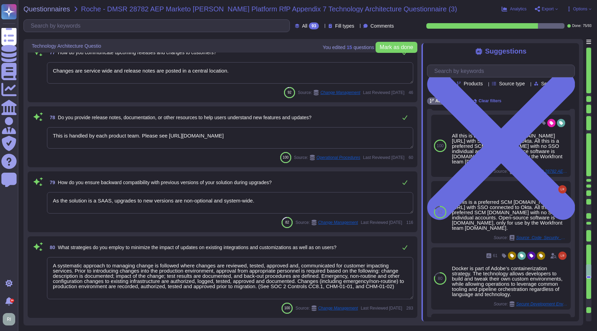
type textarea "Clients do not have access to the development operations workflow for the servi…"
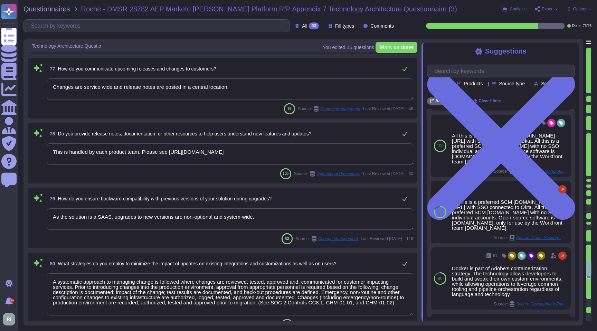
scroll to position [4743, 0]
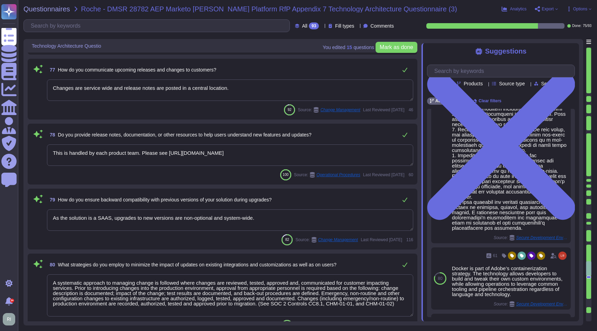
drag, startPoint x: 172, startPoint y: 153, endPoint x: 296, endPoint y: 156, distance: 124.6
click at [295, 156] on textarea "This is handled by each product team. Please see [URL][DOMAIN_NAME]" at bounding box center [230, 154] width 366 height 21
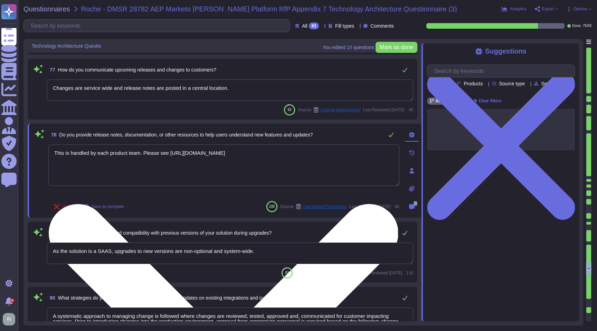
paste textarea "/release-notes/experience-cloud/current"
type textarea "This is handled by each product team. Please see [URL][DOMAIN_NAME]"
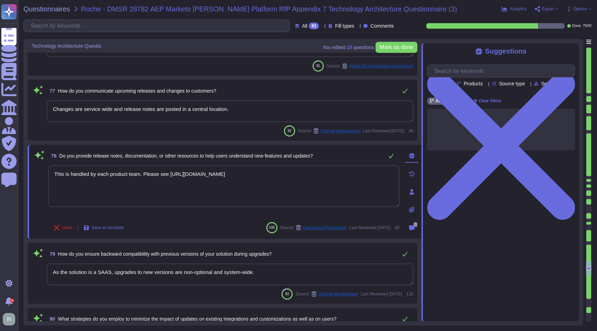
scroll to position [4722, 0]
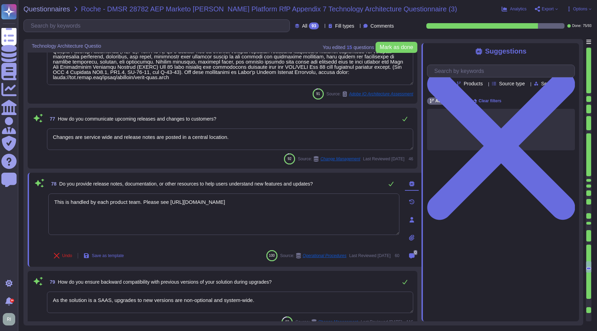
type textarea "Security patches must be applied according to the timelines and severity level …"
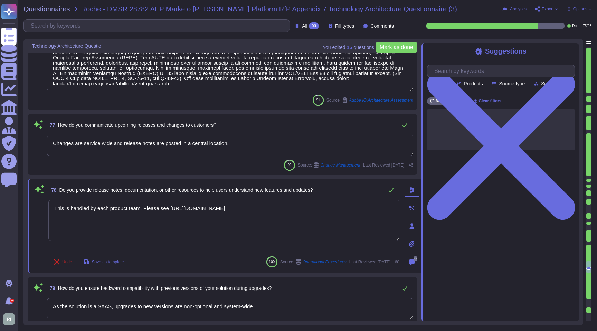
scroll to position [4688, 0]
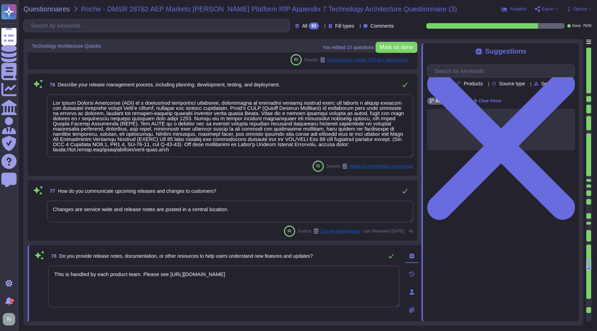
type textarea "Adobe uses GlobalProtect for our VPN."
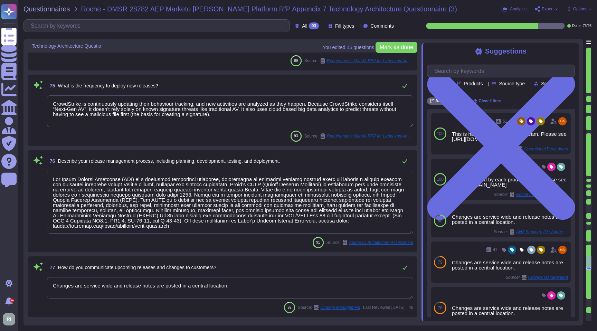
type textarea "This is handled by each product team. Please see [URL][DOMAIN_NAME]"
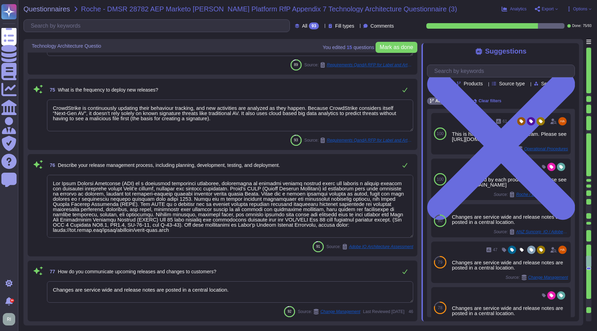
type textarea "Lor Ipsum Dolorsi Ametconse (ADI) el s doeiusmod temporinci utlaboree, dolorema…"
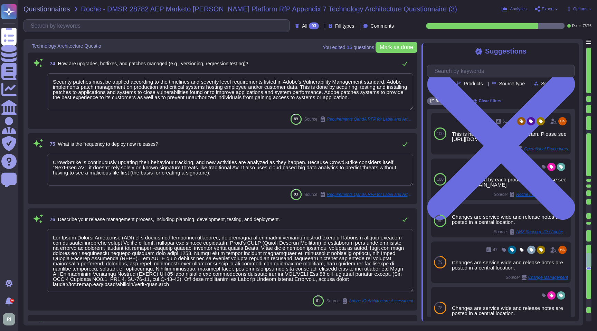
scroll to position [4496, 0]
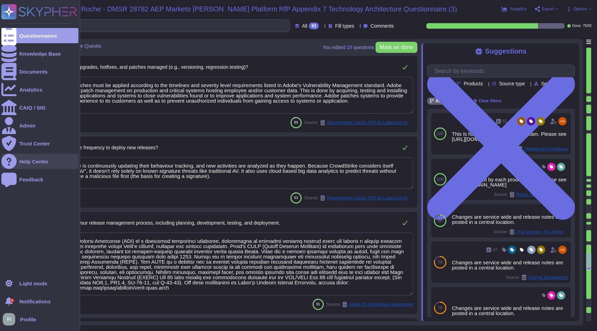
drag, startPoint x: 240, startPoint y: 180, endPoint x: 6, endPoint y: 165, distance: 233.8
click at [6, 166] on div "Questionnaires Knowledge Base Documents Analytics CAIQ / SIG Admin Trust Center…" at bounding box center [298, 165] width 597 height 331
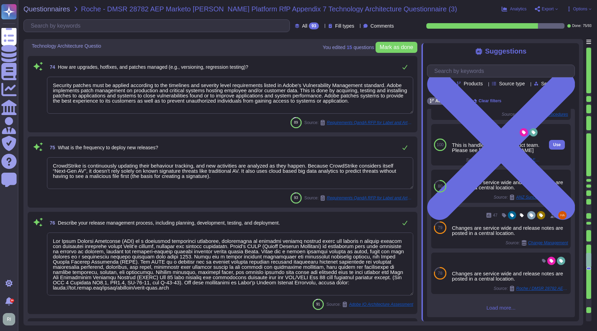
scroll to position [0, 0]
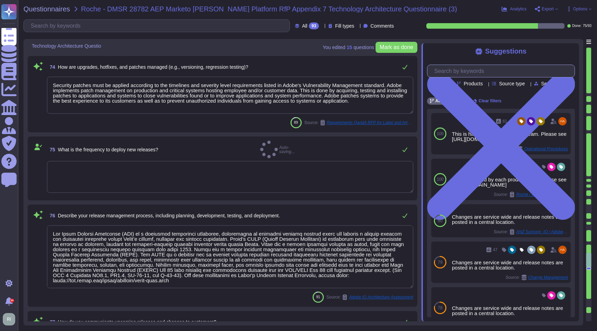
click at [488, 73] on input "text" at bounding box center [502, 71] width 144 height 12
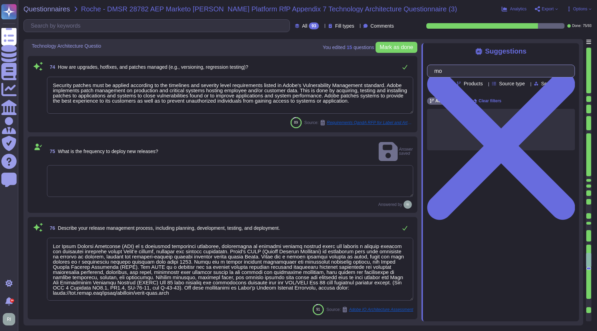
type input "m"
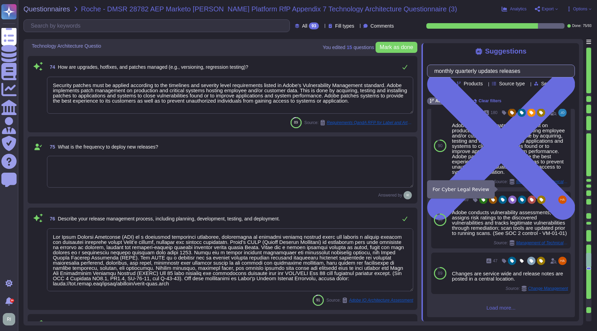
scroll to position [110, 0]
type input "monthly quarterly updates releases"
click at [504, 311] on div "90 36 Monthly Source: Backups Use 90 19 Please refer to [URL][DOMAIN_NAME] for …" at bounding box center [501, 213] width 148 height 208
click at [503, 307] on span "Load more..." at bounding box center [501, 307] width 148 height 5
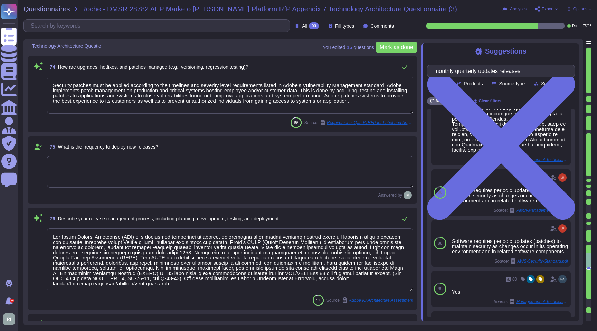
scroll to position [784, 0]
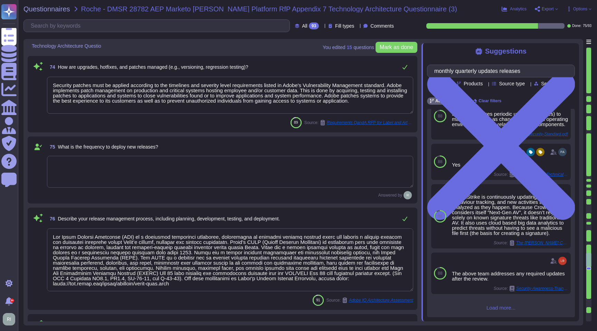
click at [494, 309] on span "Load more..." at bounding box center [501, 307] width 148 height 5
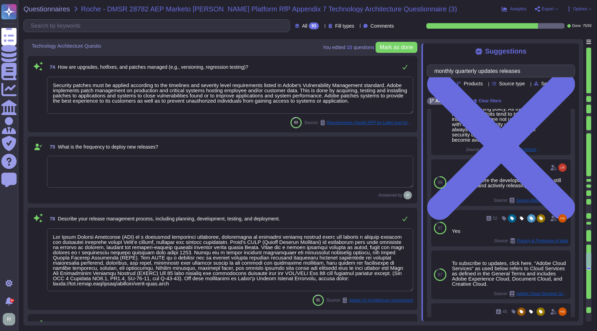
scroll to position [1289, 0]
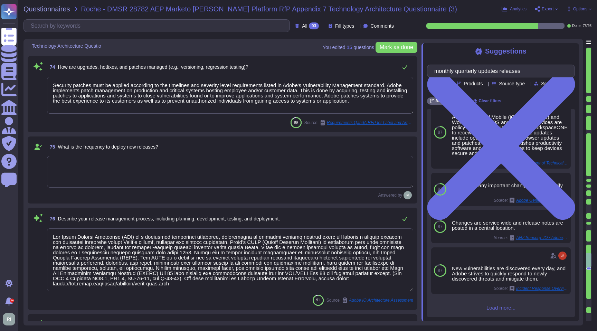
click at [503, 308] on span "Load more..." at bounding box center [501, 307] width 148 height 5
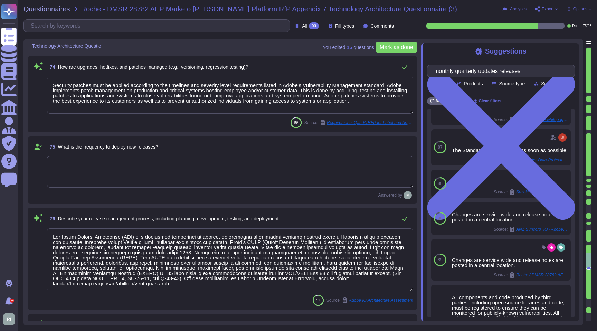
scroll to position [1745, 0]
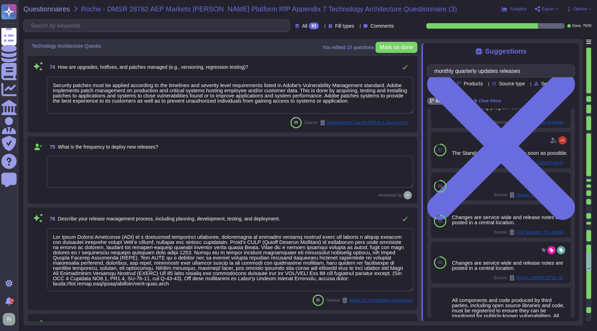
click at [375, 167] on textarea at bounding box center [230, 172] width 366 height 32
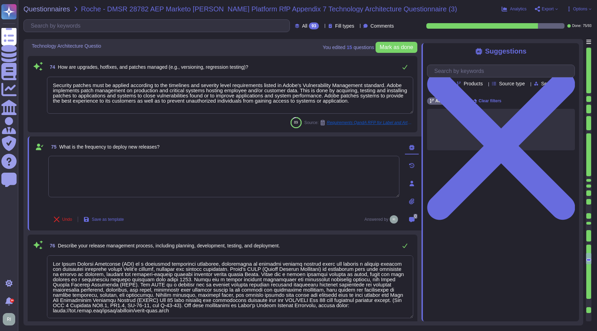
scroll to position [0, 0]
click at [490, 73] on input "text" at bounding box center [502, 71] width 144 height 12
type input "m"
type input "quarterly updates"
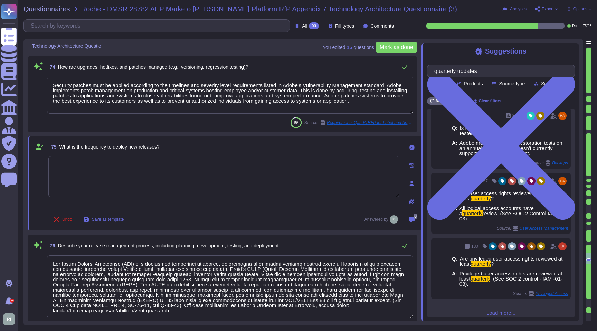
click at [506, 310] on span "Load more..." at bounding box center [501, 312] width 148 height 5
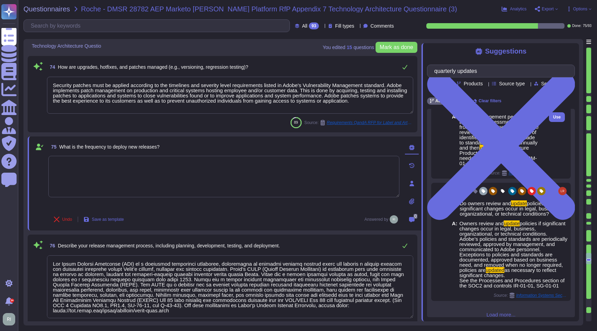
scroll to position [1050, 0]
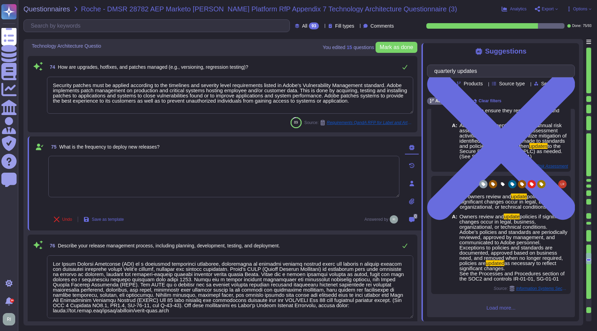
click at [512, 305] on span "Load more..." at bounding box center [501, 307] width 148 height 5
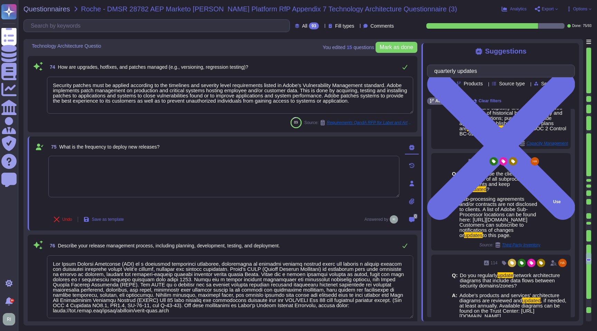
scroll to position [1224, 0]
